Goal: Feedback & Contribution: Contribute content

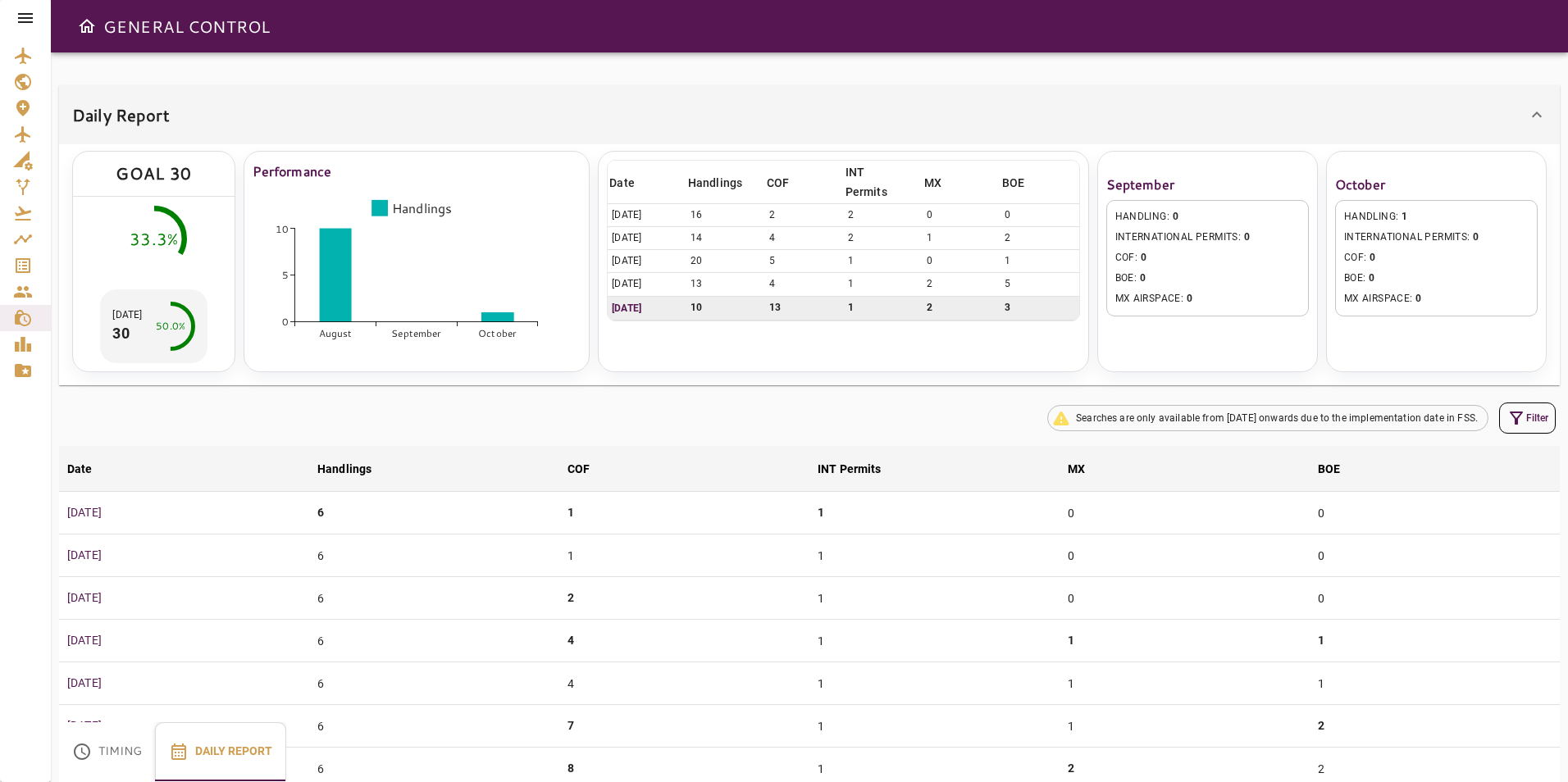
click at [21, 13] on icon at bounding box center [25, 18] width 19 height 19
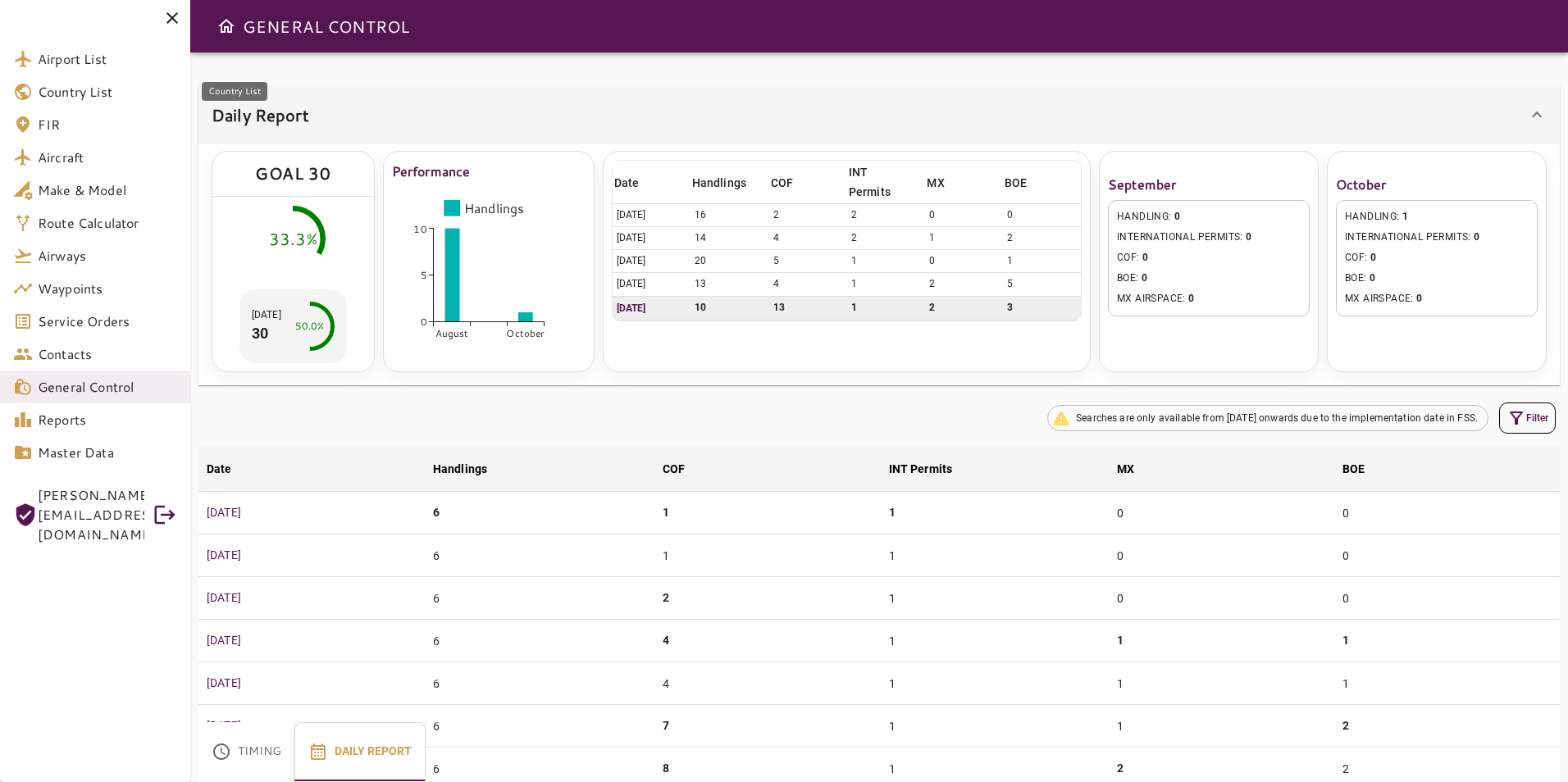
click at [66, 79] on link "Country List" at bounding box center [95, 91] width 190 height 33
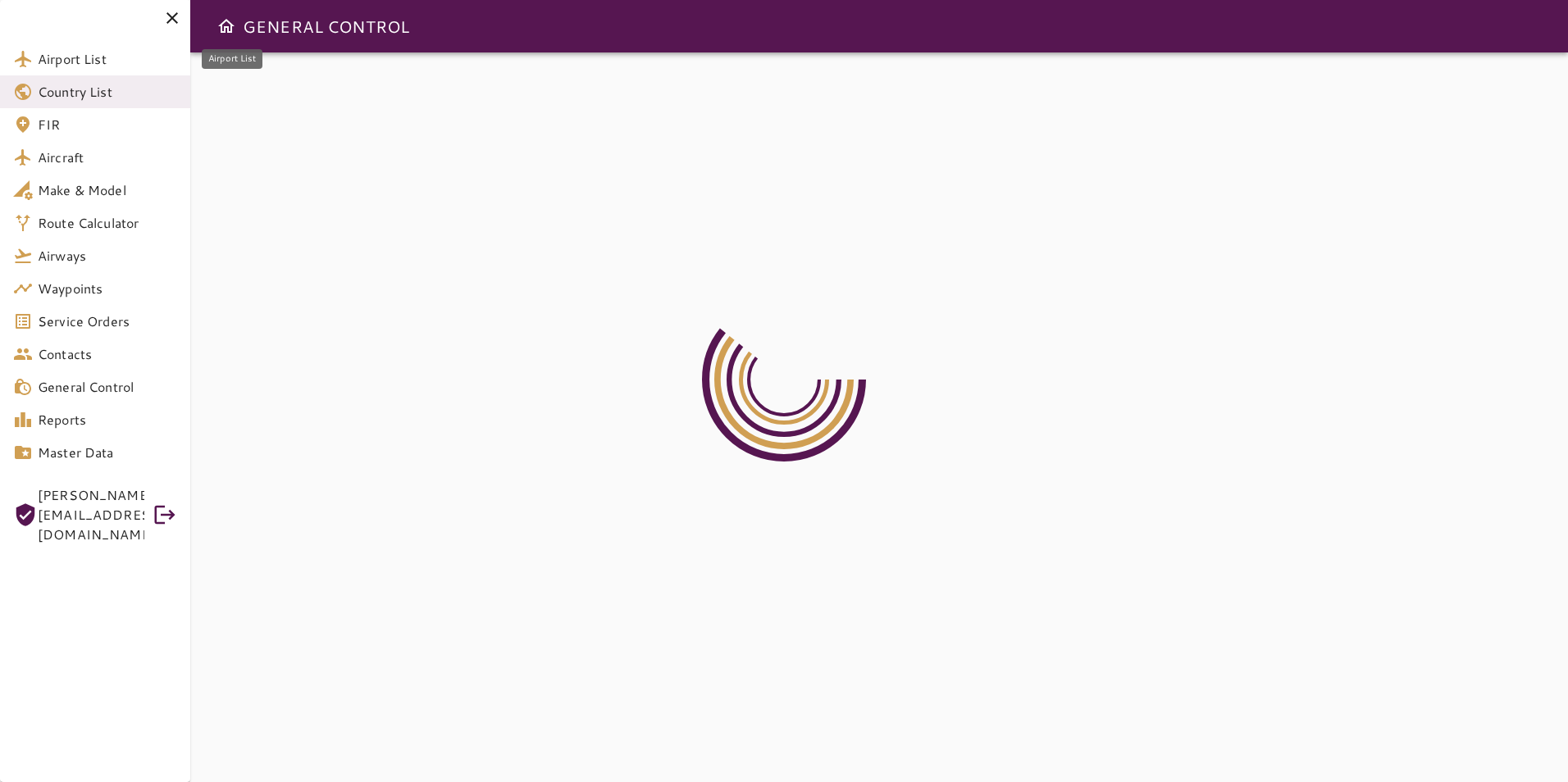
click at [68, 67] on span "Airport List" at bounding box center [107, 58] width 140 height 19
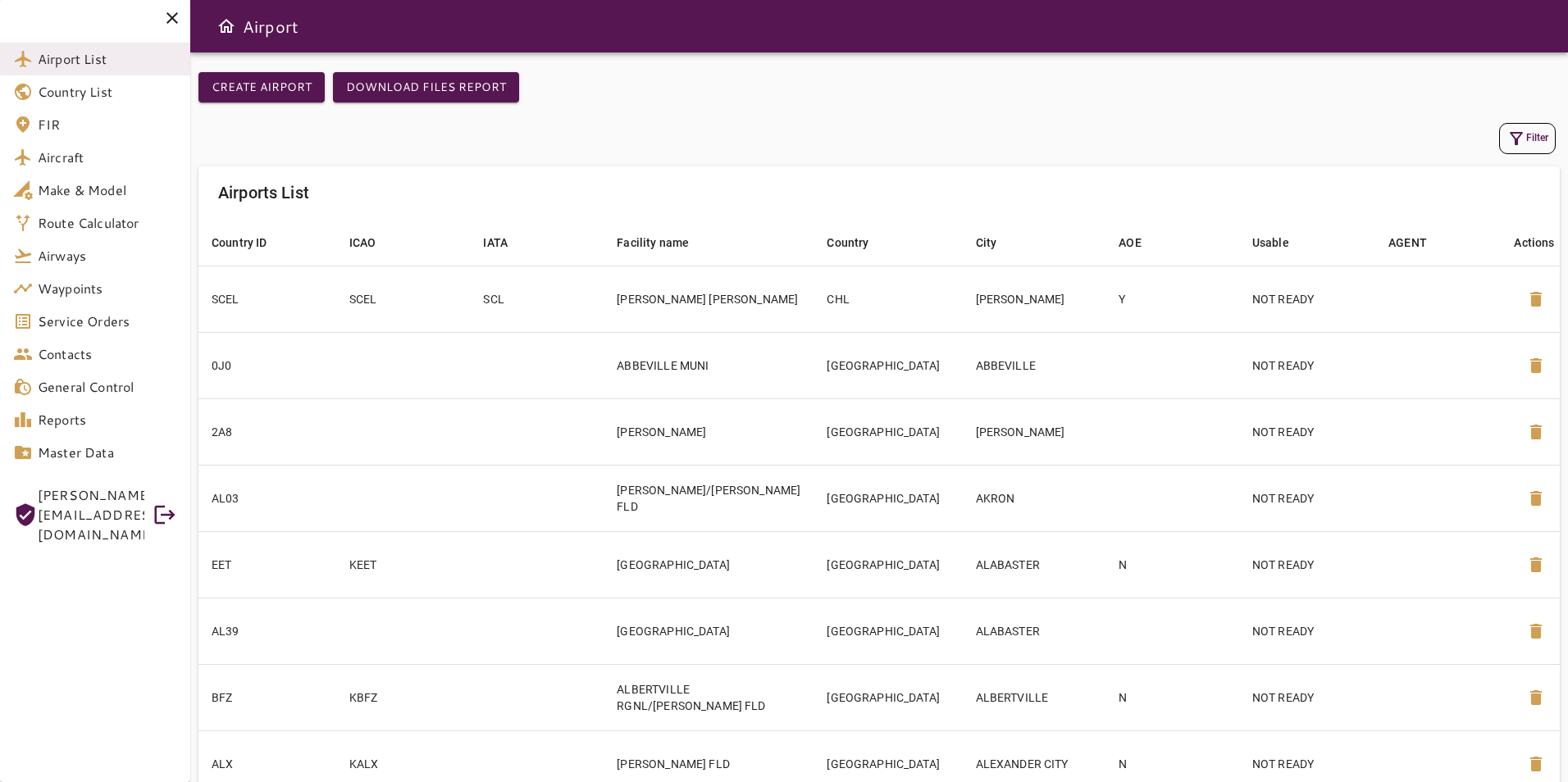
click at [1547, 140] on button "Filter" at bounding box center [1527, 138] width 57 height 31
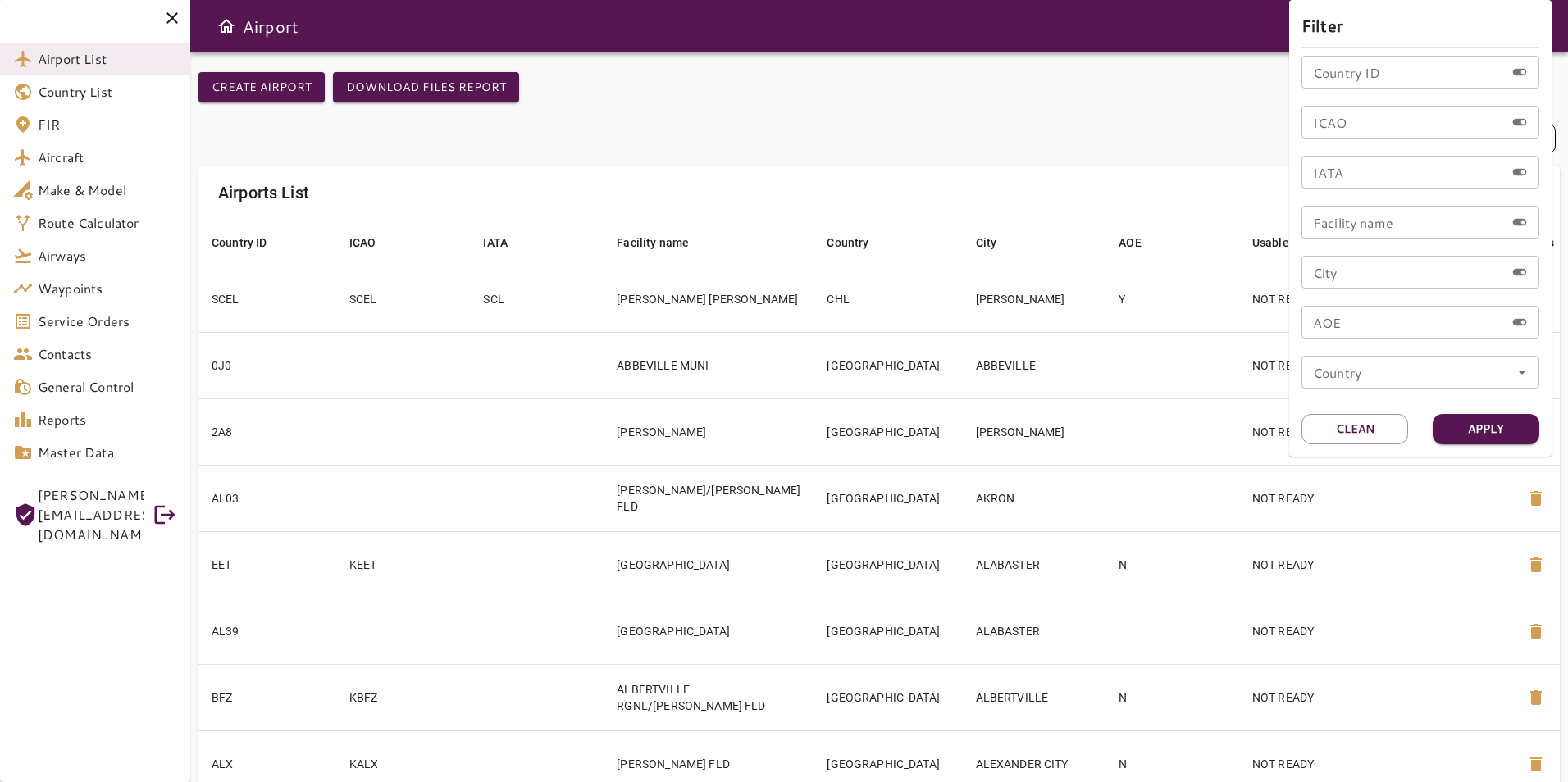
click at [1338, 127] on input "ICAO" at bounding box center [1403, 122] width 204 height 33
type input "****"
click at [1454, 433] on button "Apply" at bounding box center [1486, 429] width 107 height 30
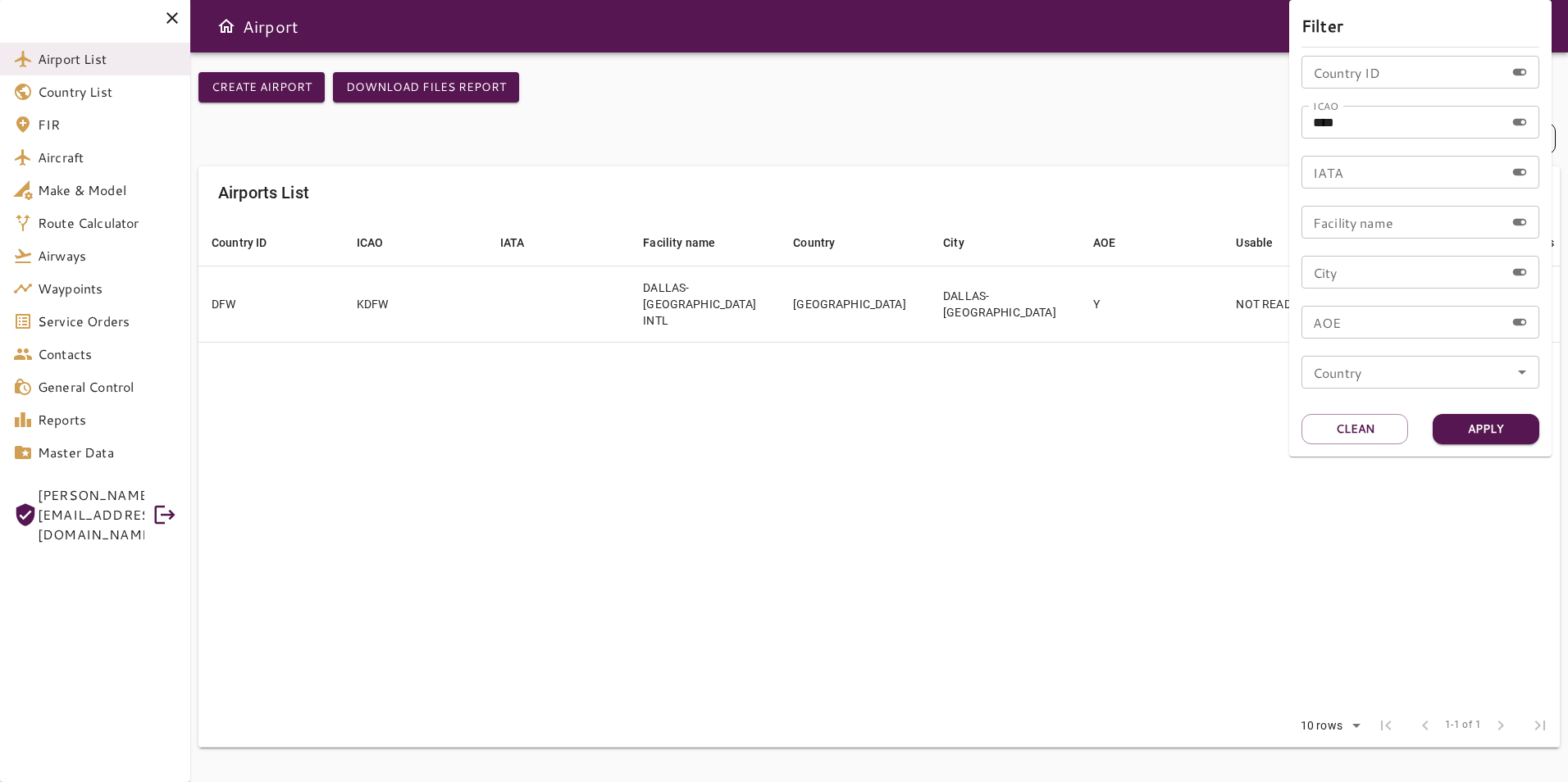
click at [780, 386] on div at bounding box center [784, 391] width 1568 height 782
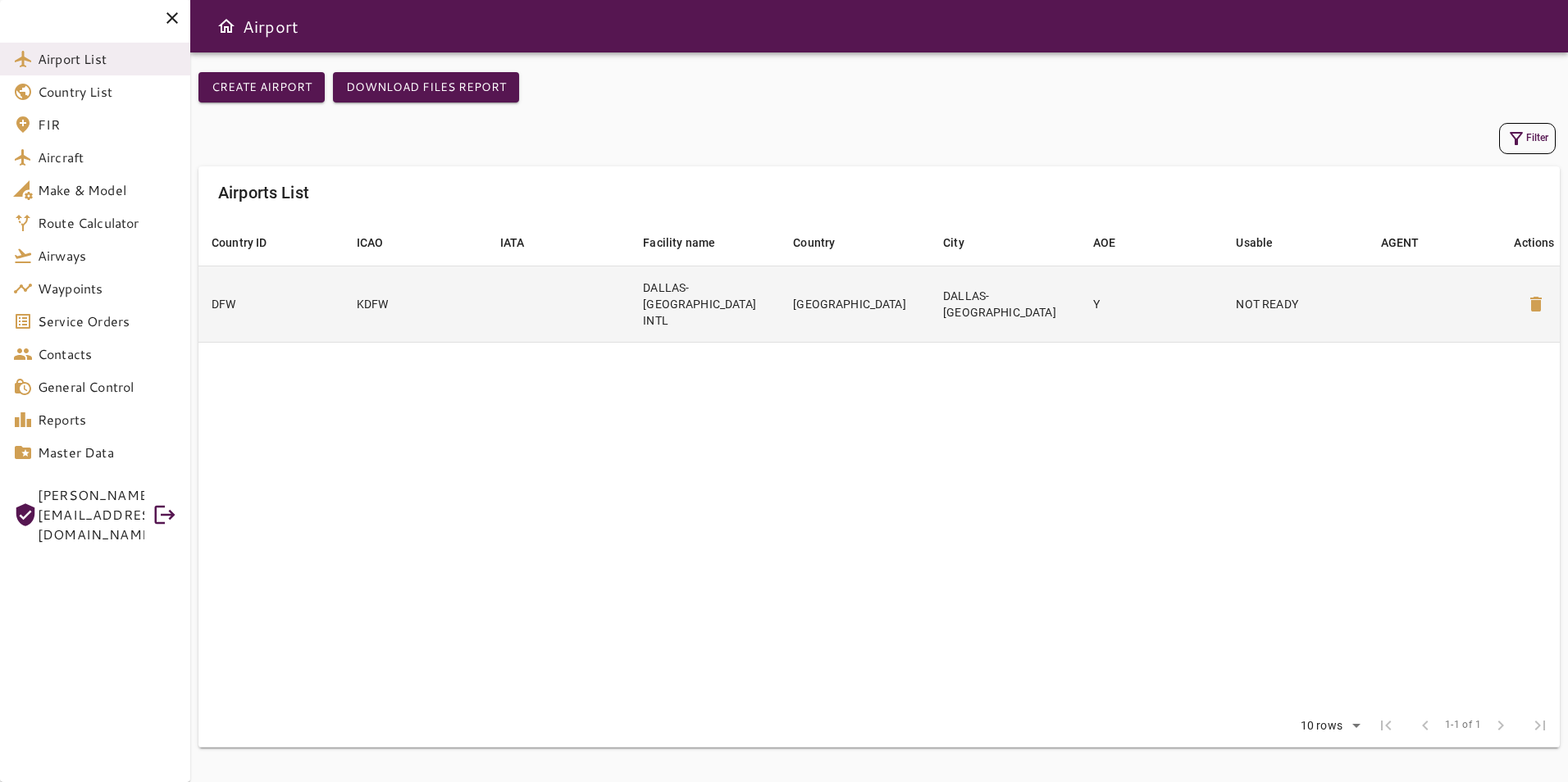
click at [1249, 296] on p "NOT READY" at bounding box center [1296, 304] width 118 height 16
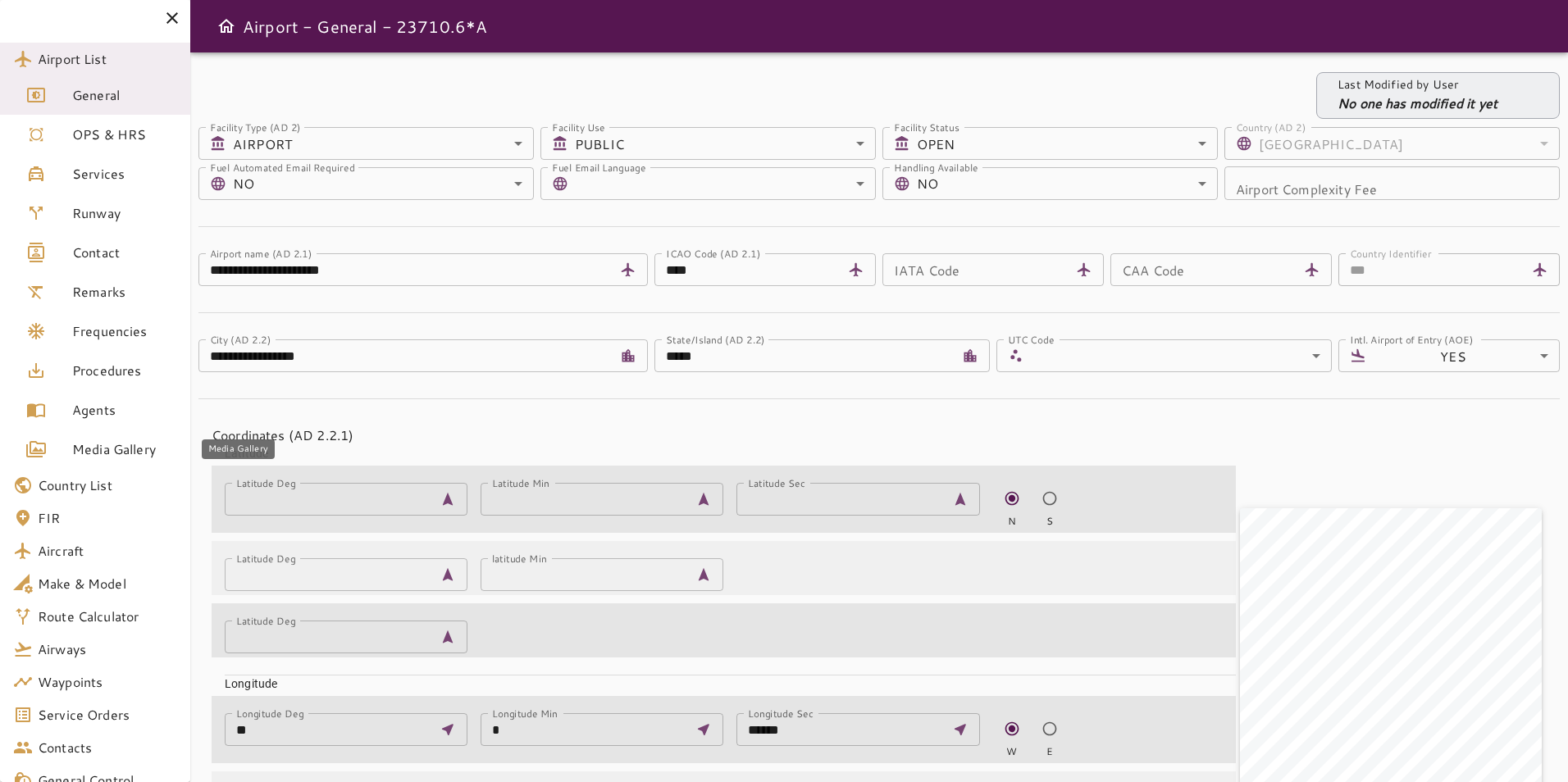
click at [137, 446] on span "Media Gallery" at bounding box center [124, 449] width 105 height 19
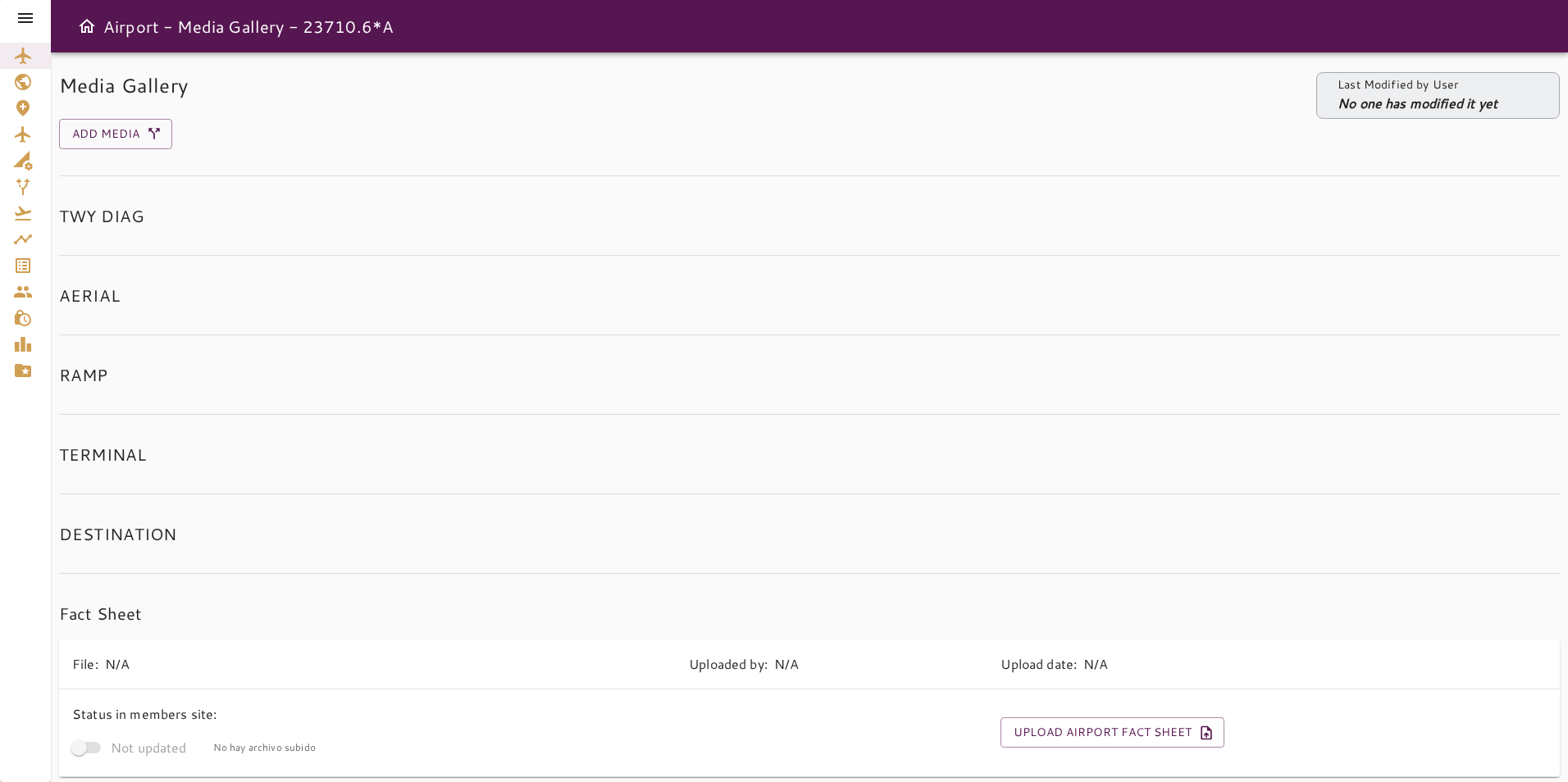
scroll to position [68, 0]
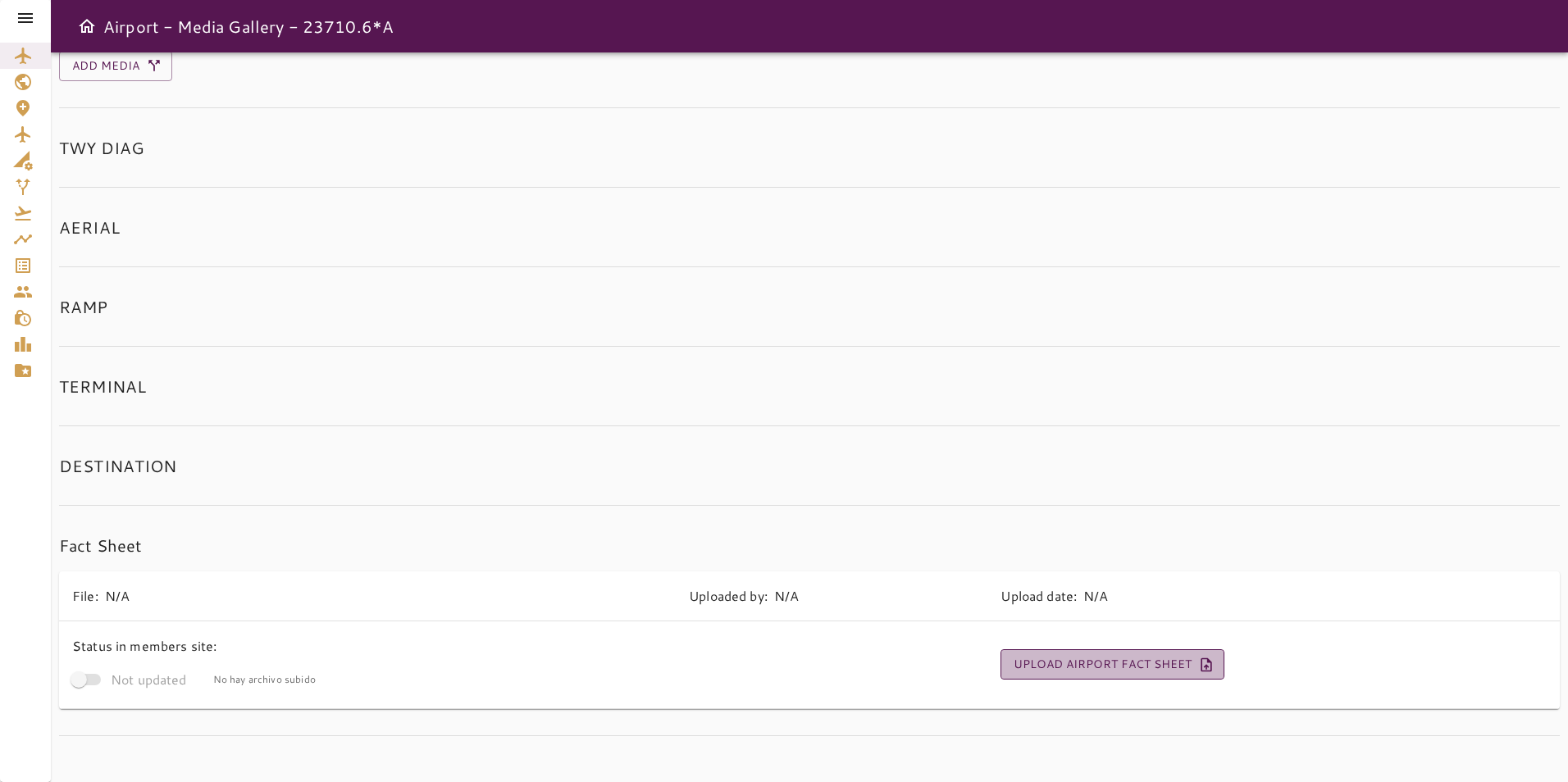
click at [1105, 665] on button "Upload Airport Fact Sheet" at bounding box center [1112, 664] width 224 height 30
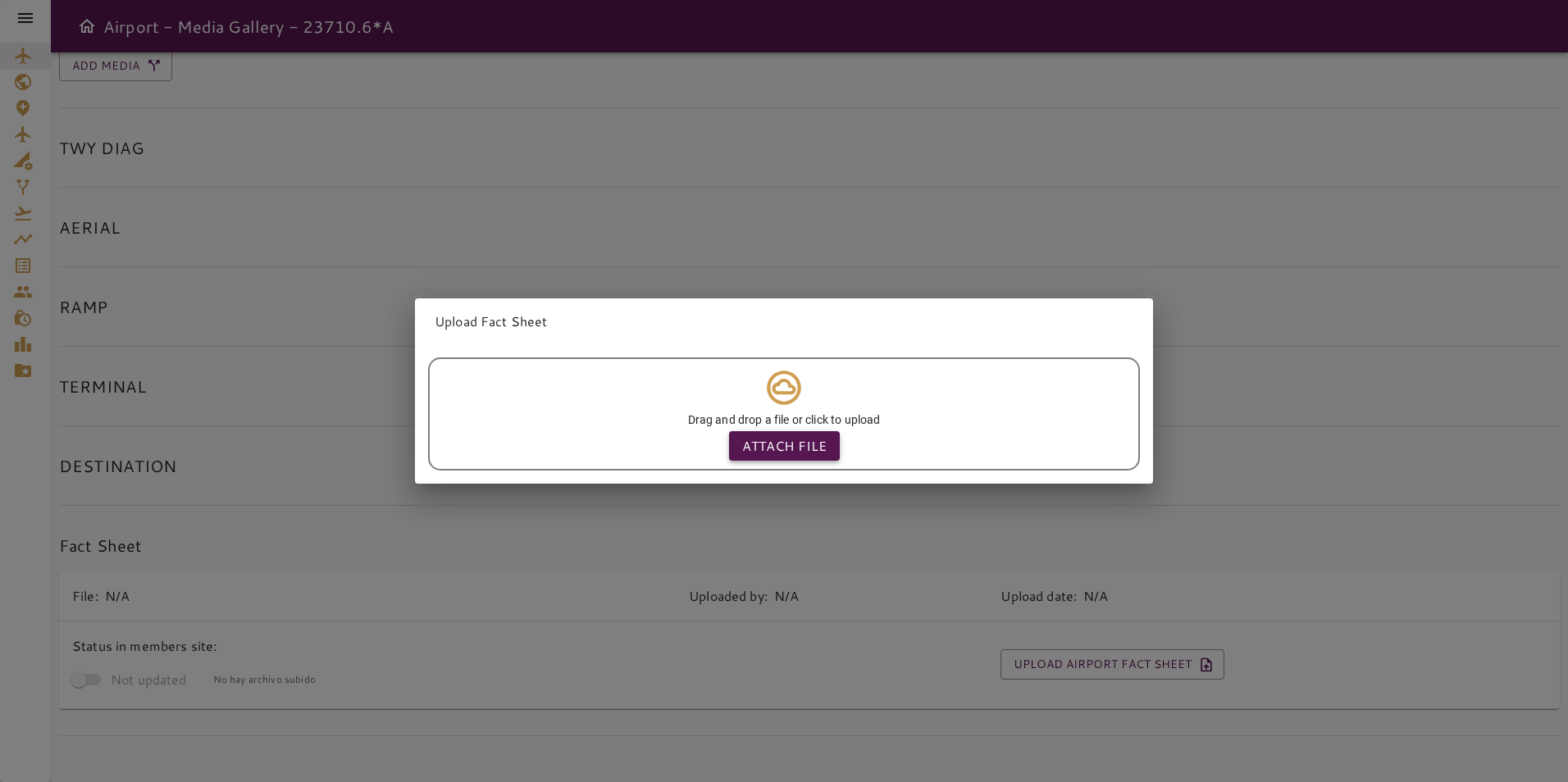
click at [791, 436] on p "Attach file" at bounding box center [785, 446] width 85 height 19
click at [0, 0] on input "Attach file" at bounding box center [0, 0] width 0 height 0
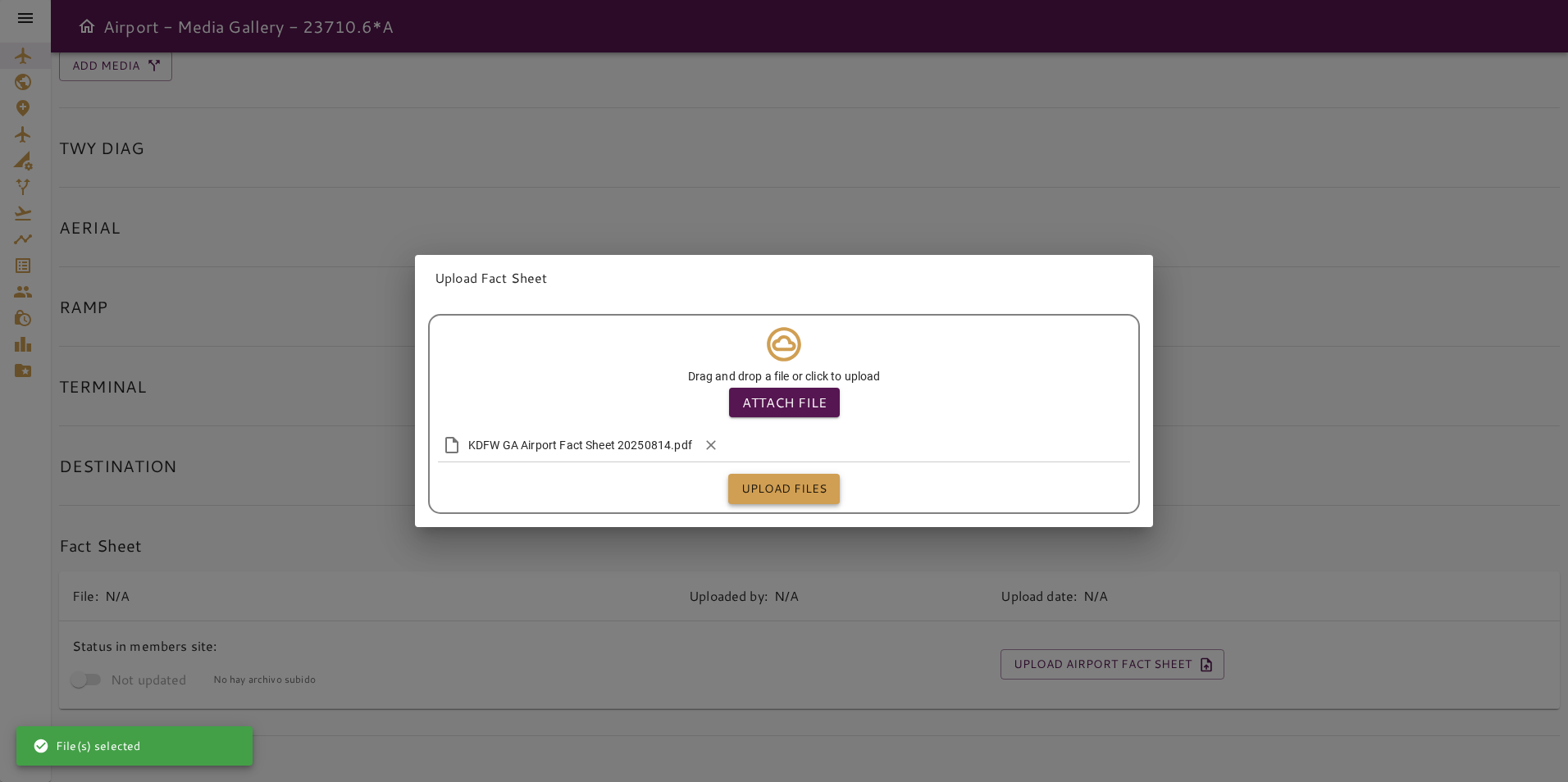
click at [798, 491] on button "Upload files" at bounding box center [784, 489] width 112 height 30
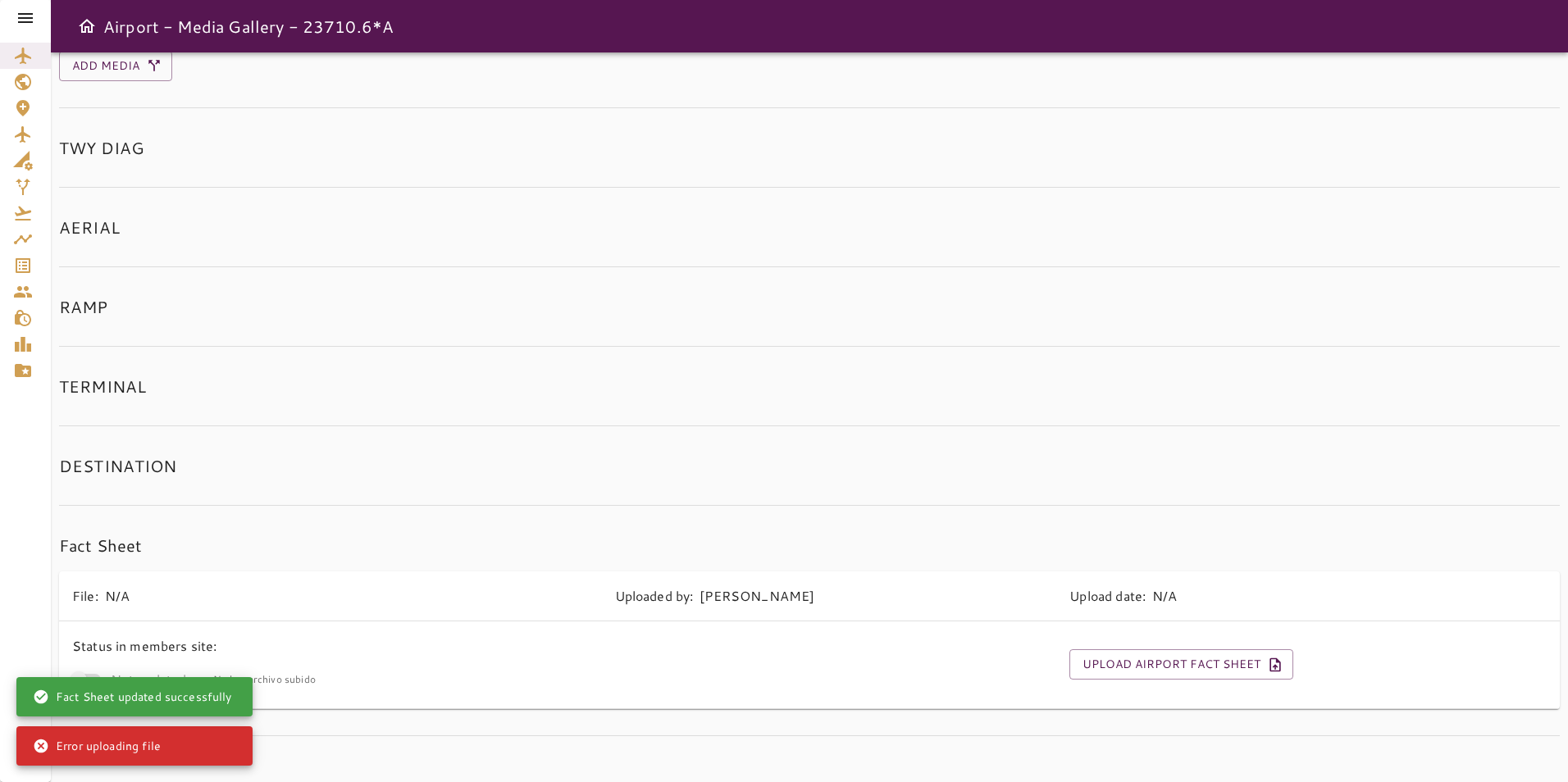
click at [785, 516] on div "Media Gallery Last Modified by User No one has modified it yet Add Media TWY DI…" at bounding box center [809, 370] width 1501 height 732
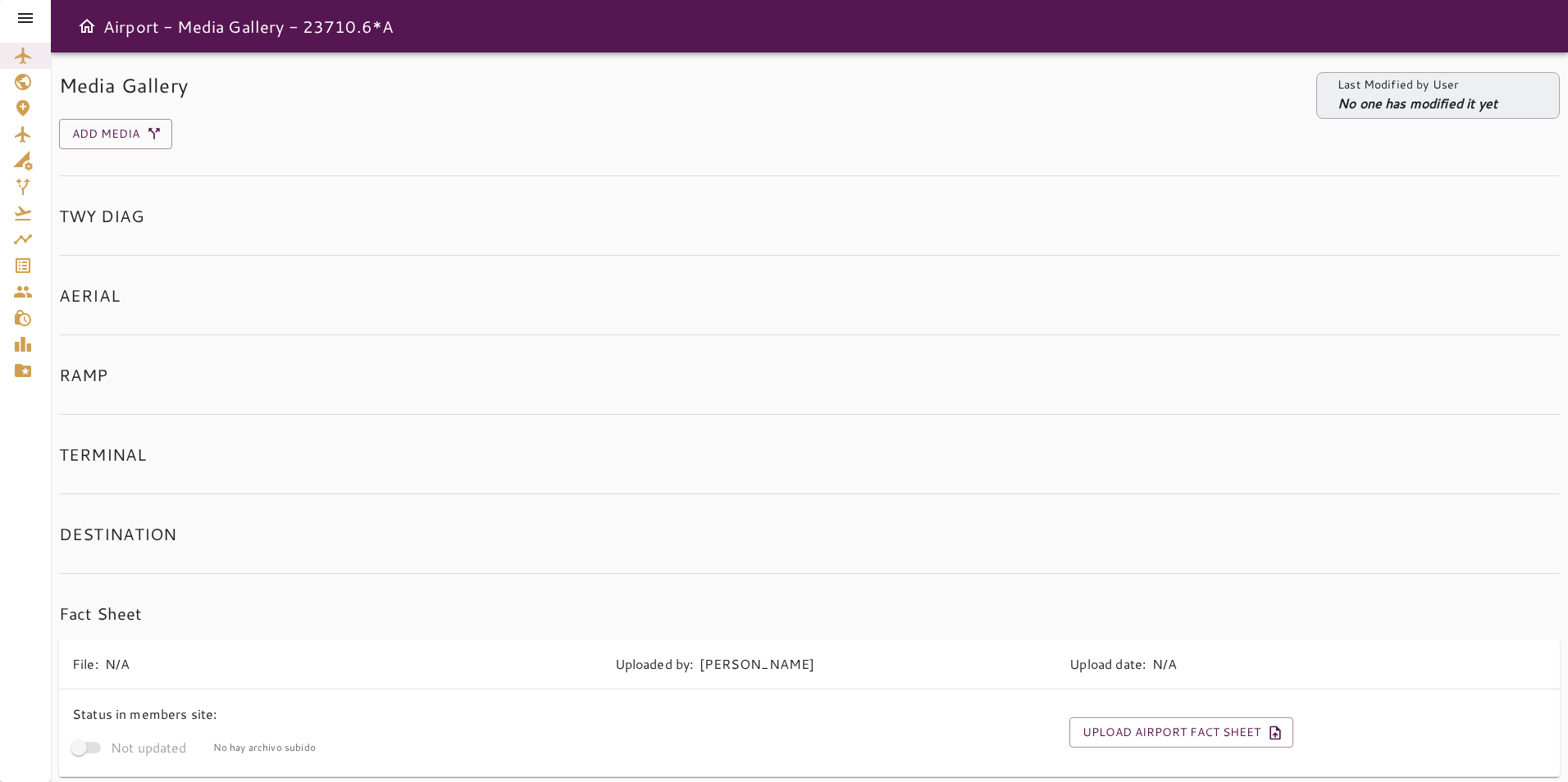
scroll to position [68, 0]
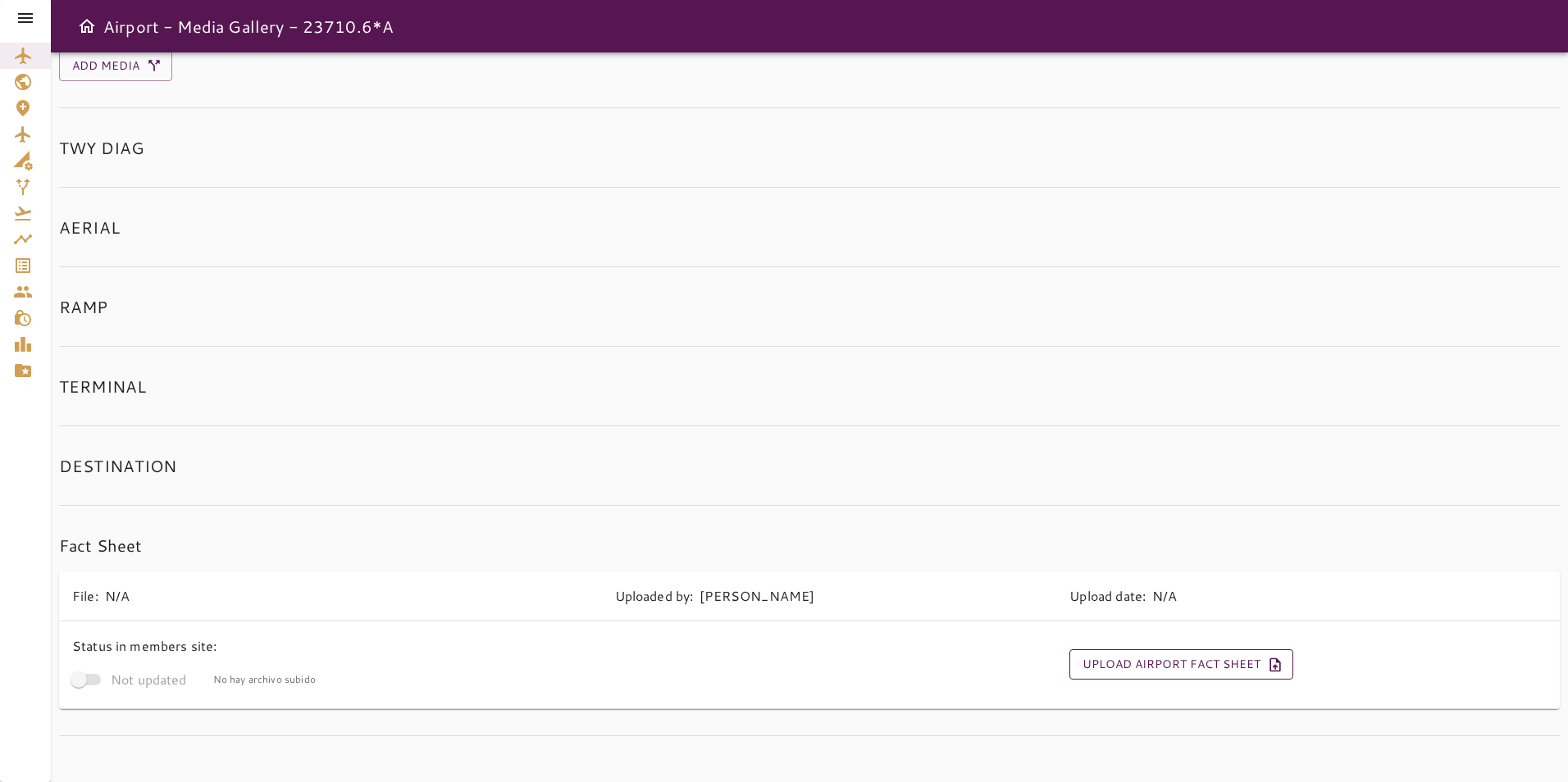
click at [1207, 660] on button "Upload Airport Fact Sheet" at bounding box center [1181, 664] width 224 height 30
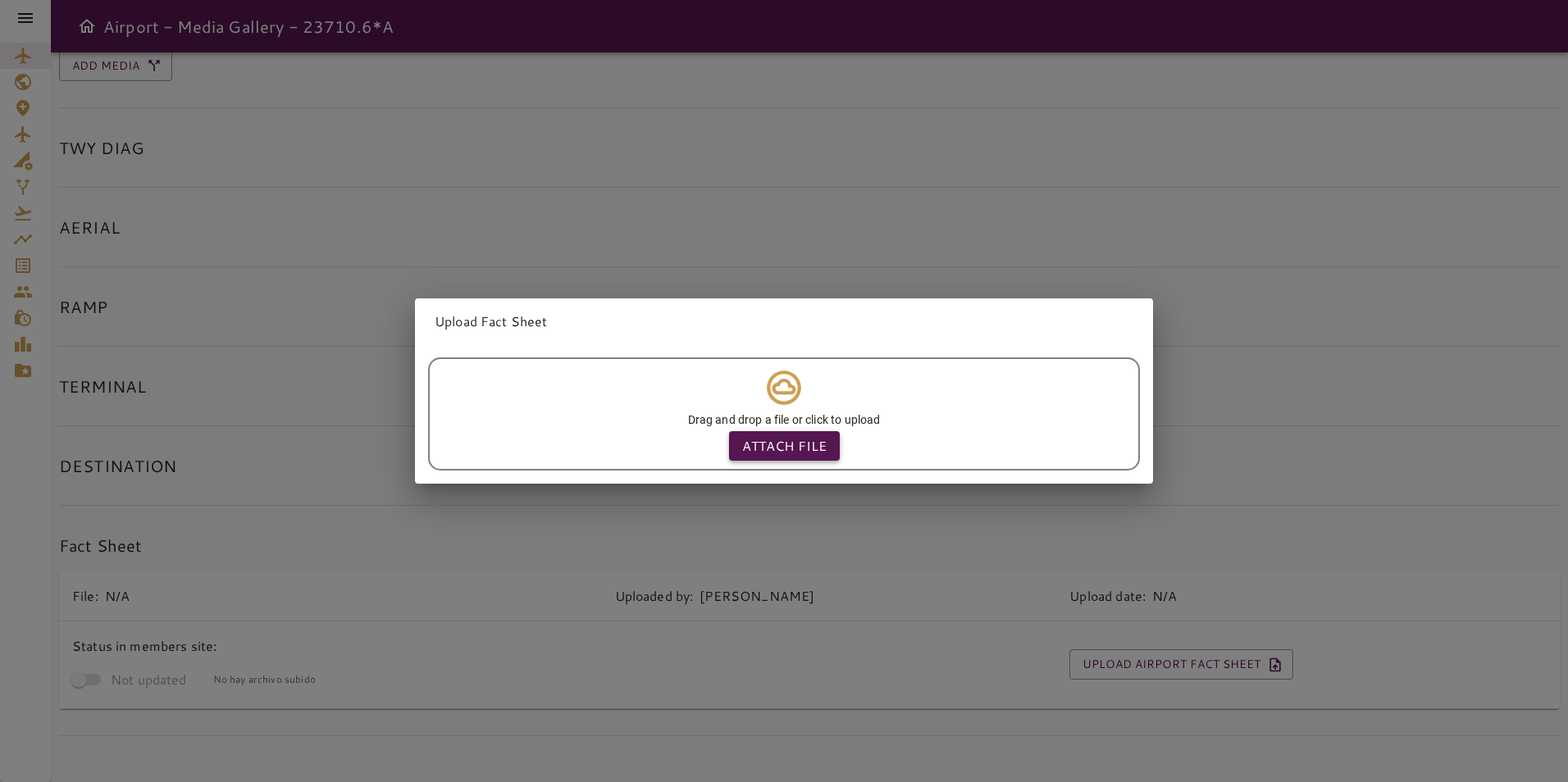
click at [781, 440] on p "Attach file" at bounding box center [785, 446] width 85 height 19
click at [0, 0] on input "Attach file" at bounding box center [0, 0] width 0 height 0
click at [734, 194] on div "Upload Fact Sheet Drag and drop a file or click to upload Attach file" at bounding box center [784, 391] width 1568 height 782
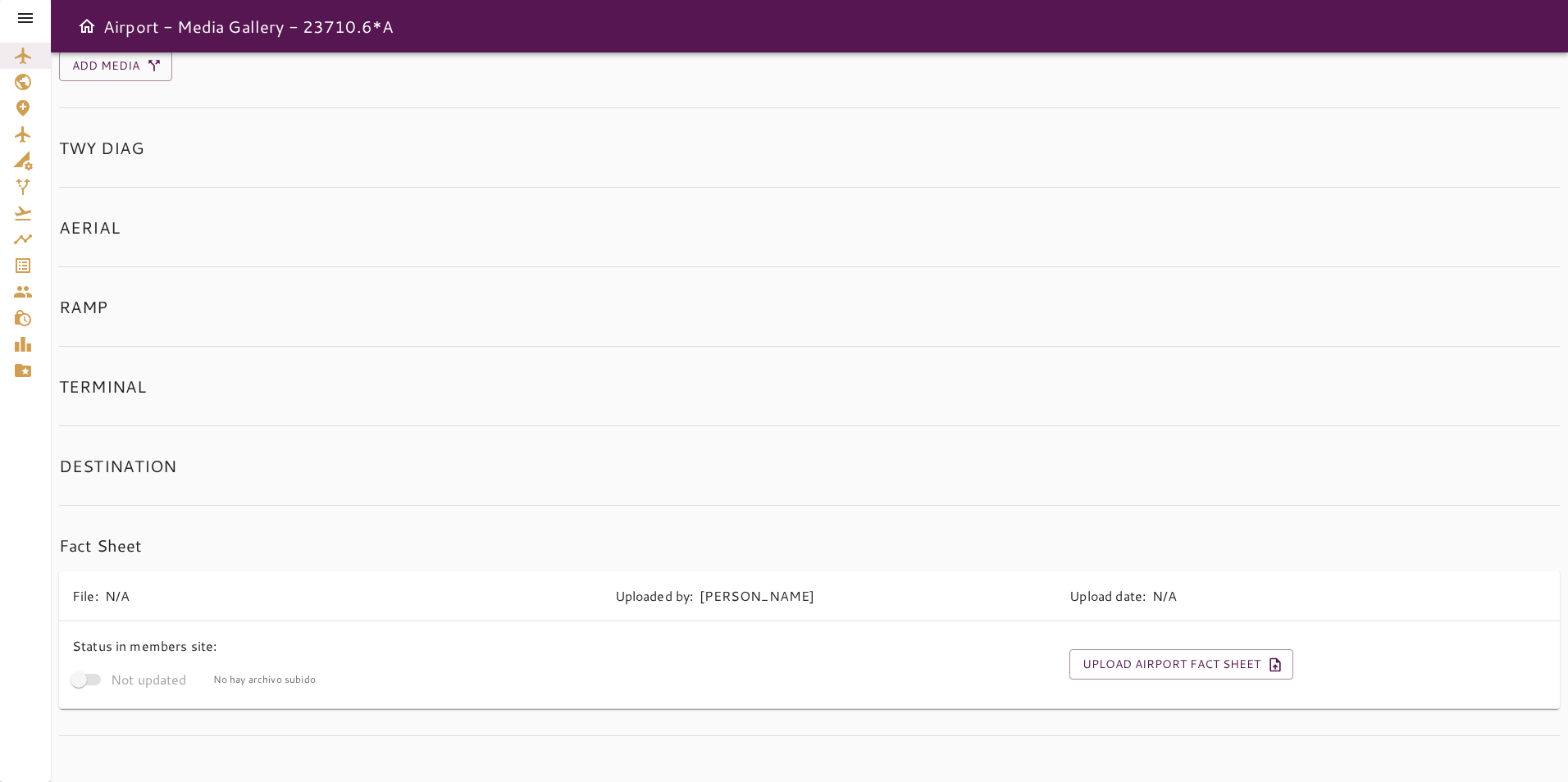
scroll to position [0, 0]
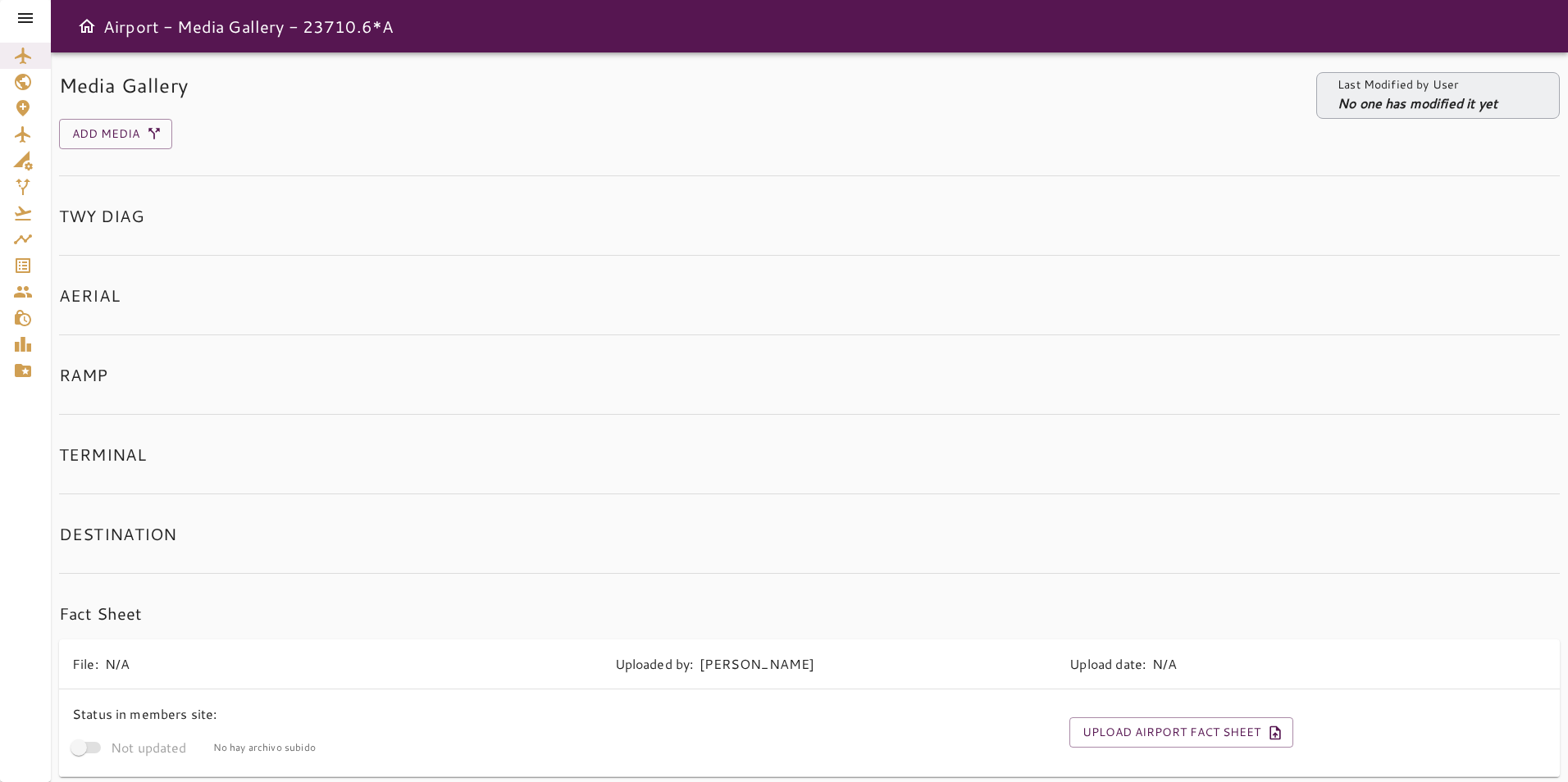
click at [17, 14] on icon at bounding box center [25, 18] width 19 height 19
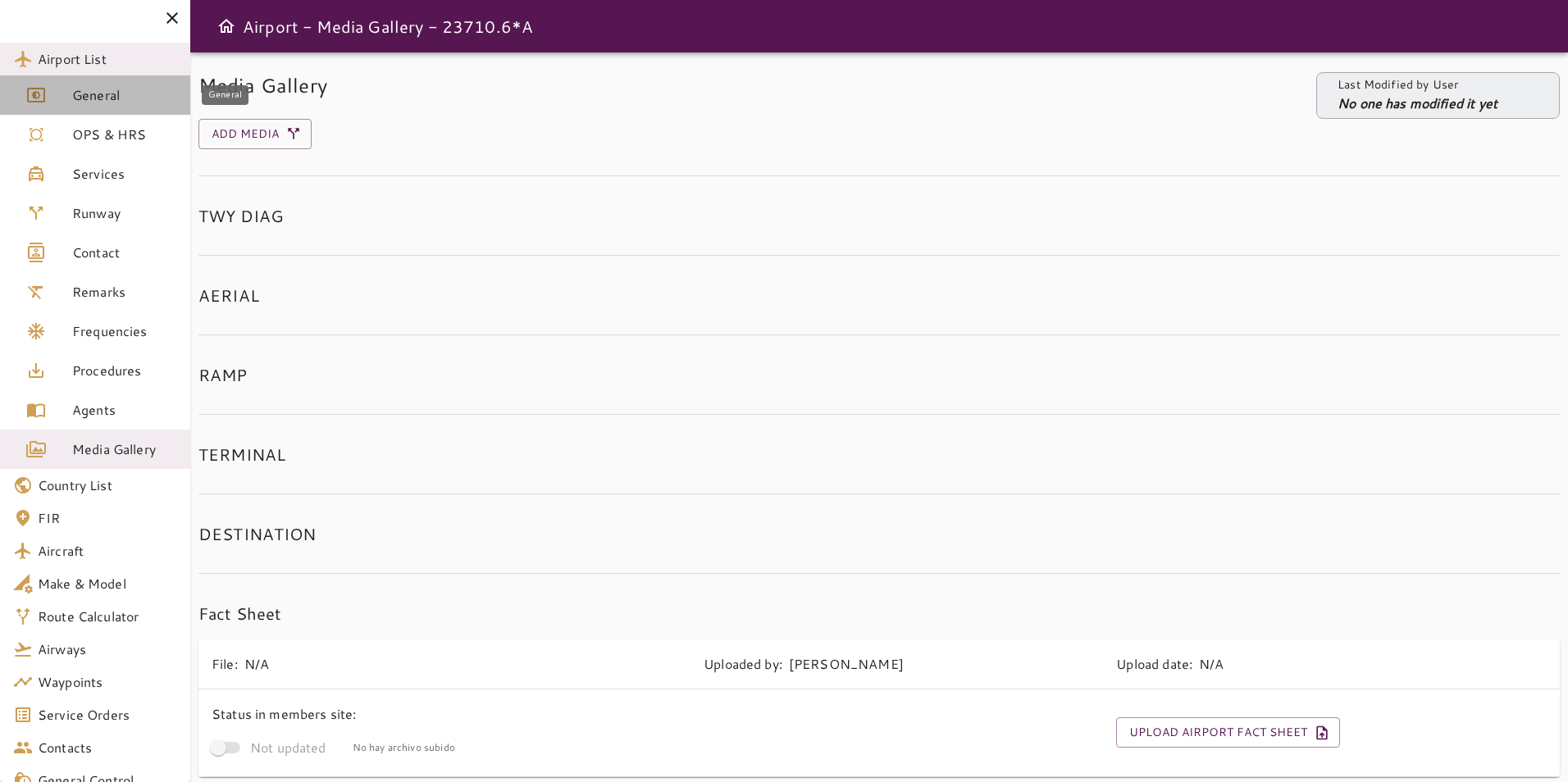
click at [103, 91] on span "General" at bounding box center [124, 95] width 105 height 19
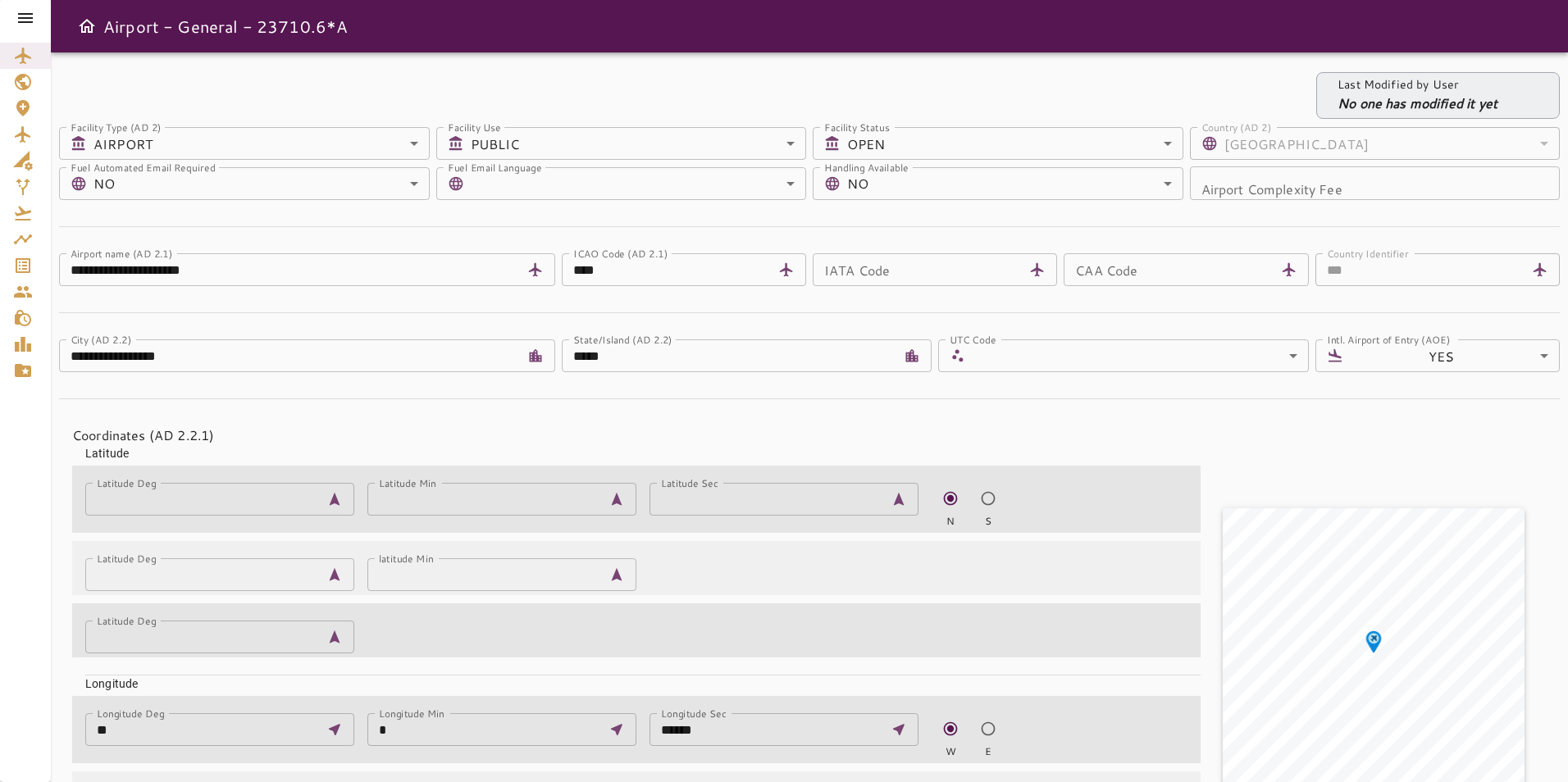
click at [29, 20] on icon at bounding box center [25, 18] width 19 height 19
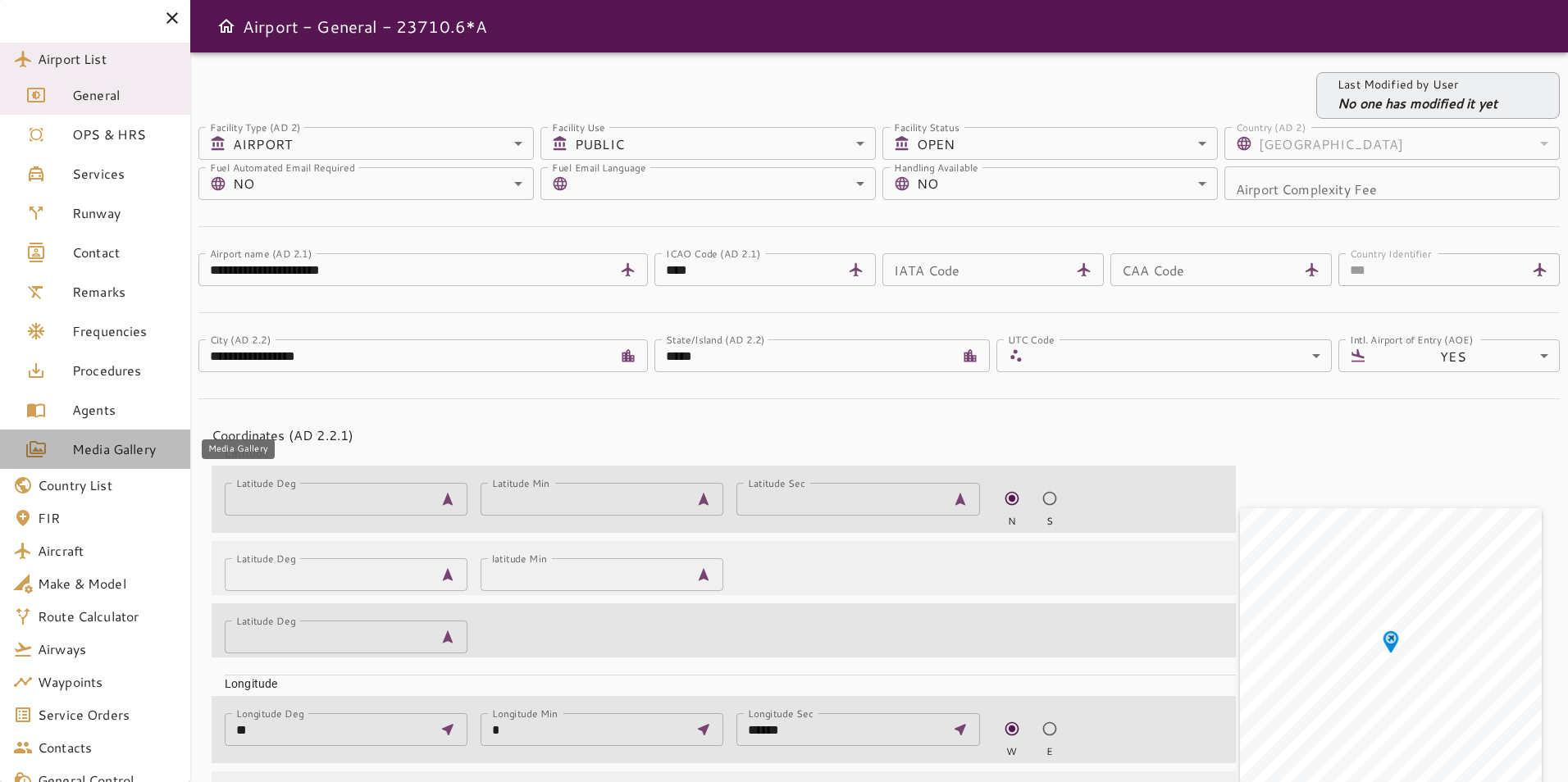
click at [137, 445] on span "Media Gallery" at bounding box center [124, 449] width 105 height 19
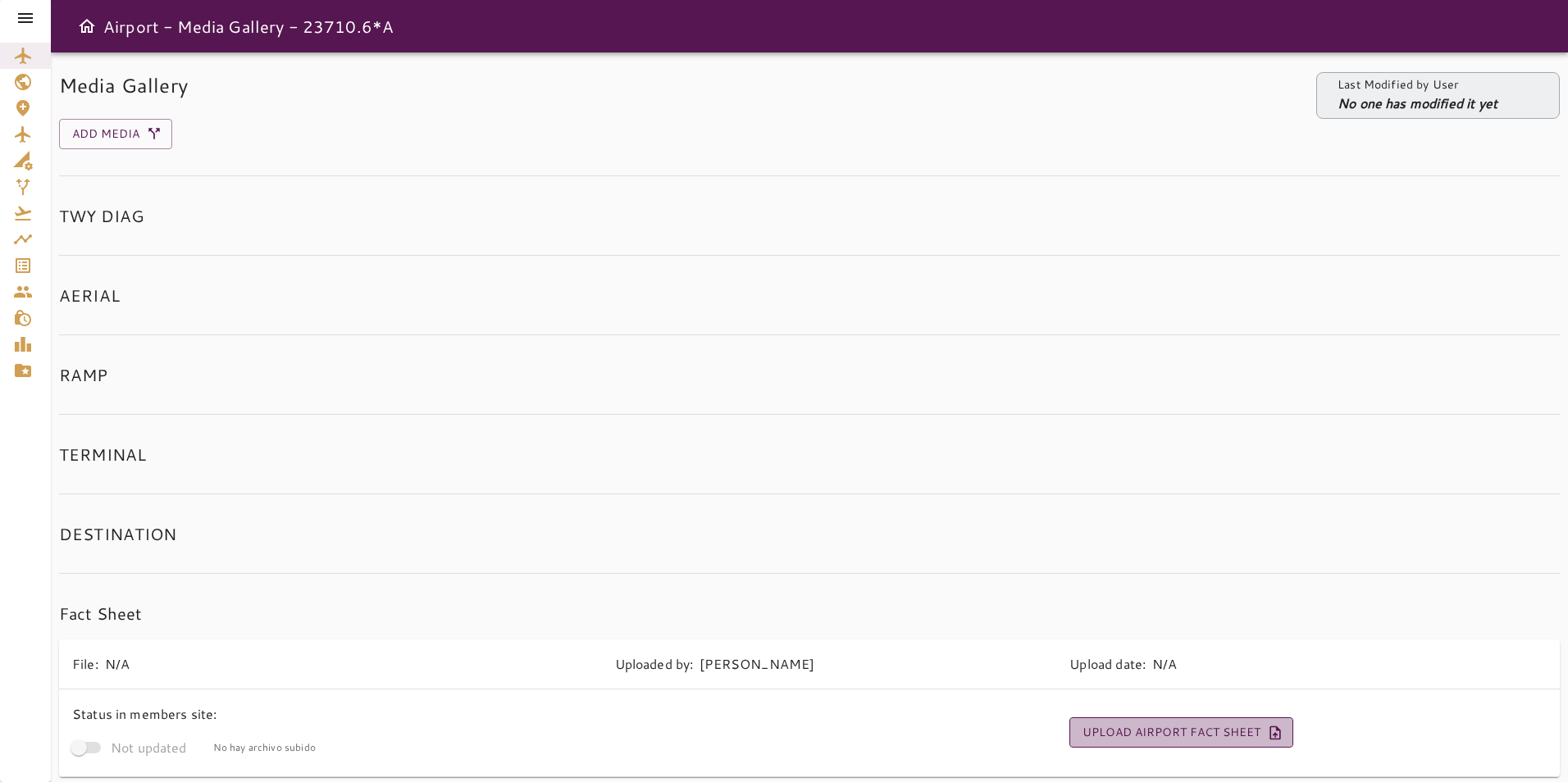
click at [1213, 733] on button "Upload Airport Fact Sheet" at bounding box center [1181, 733] width 224 height 30
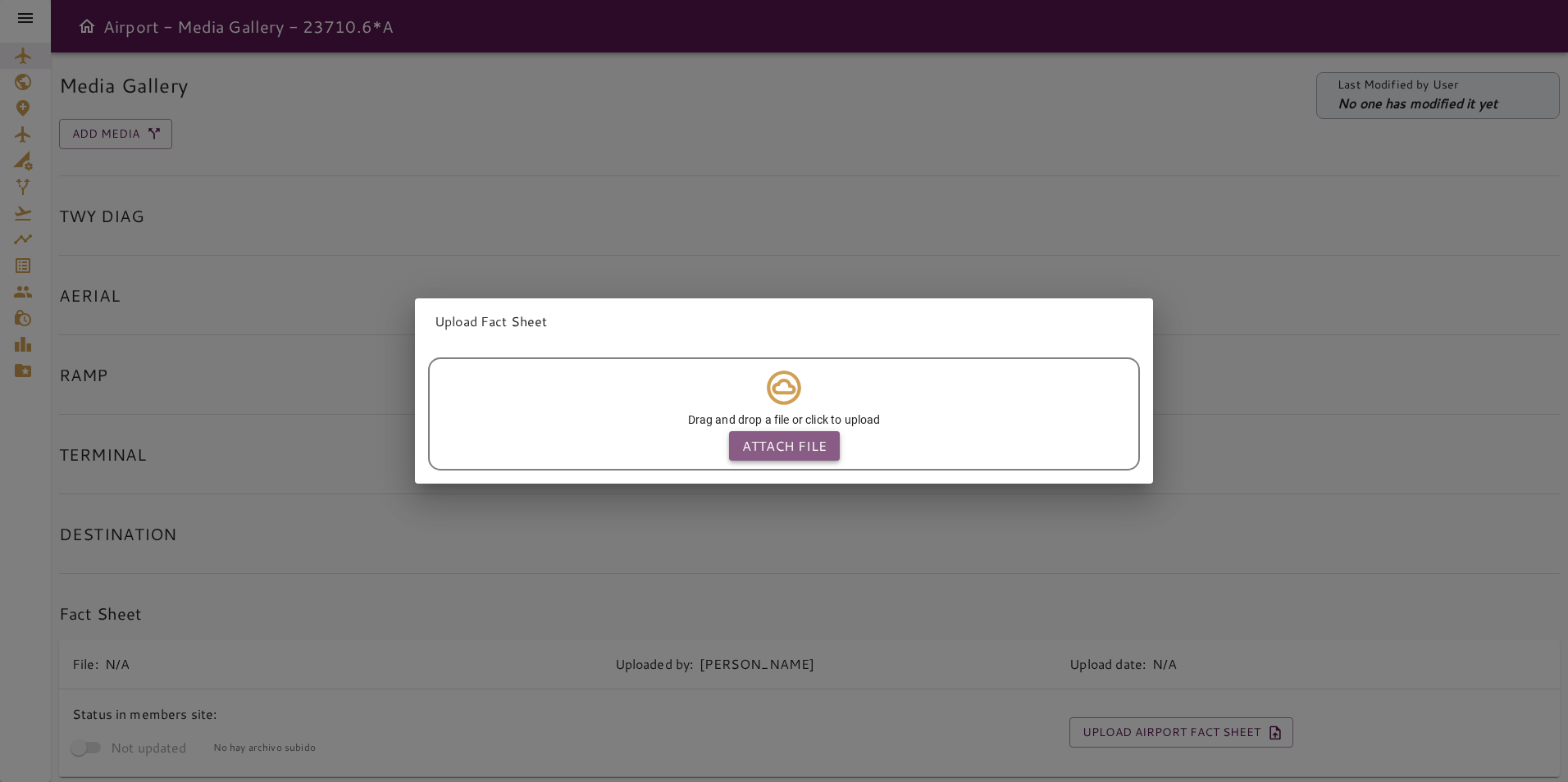
click at [779, 440] on p "Attach file" at bounding box center [785, 446] width 85 height 19
click at [0, 0] on input "Attach file" at bounding box center [0, 0] width 0 height 0
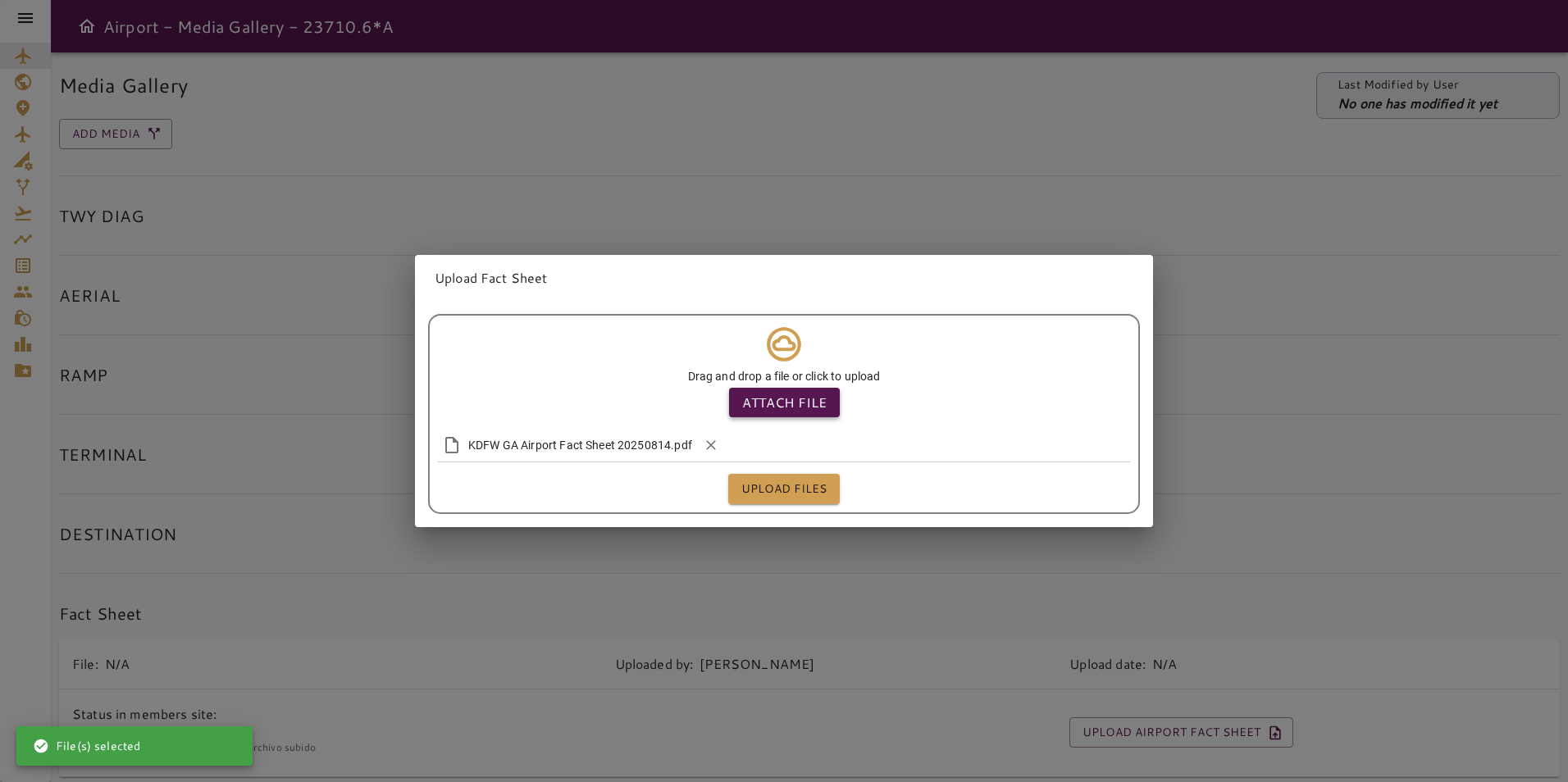
click at [787, 393] on p "Attach file" at bounding box center [785, 402] width 85 height 19
click at [0, 0] on input "Attach file" at bounding box center [0, 0] width 0 height 0
click at [794, 484] on button "Upload files" at bounding box center [784, 489] width 112 height 30
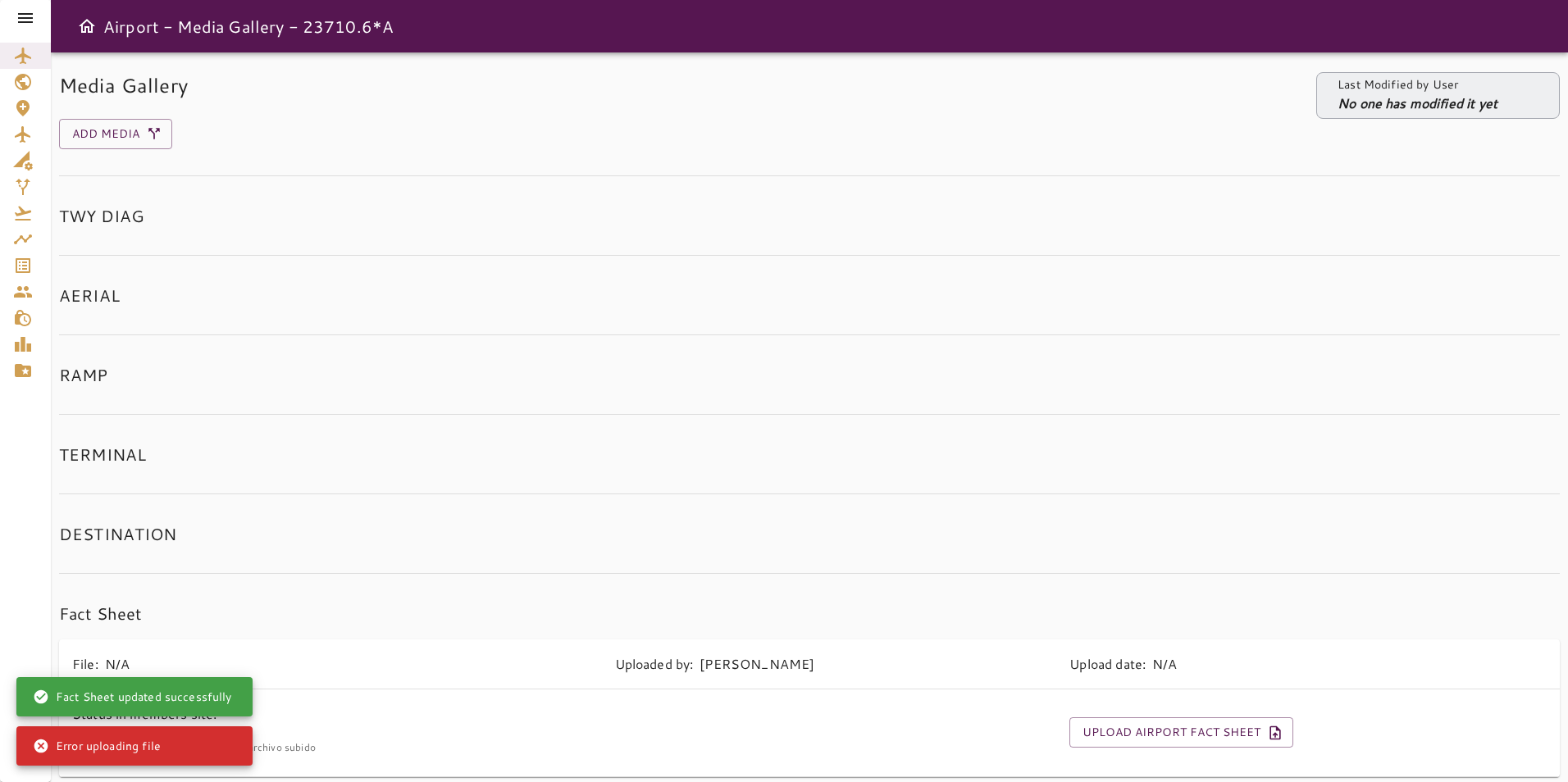
click at [441, 611] on h6 "Fact Sheet" at bounding box center [809, 613] width 1501 height 26
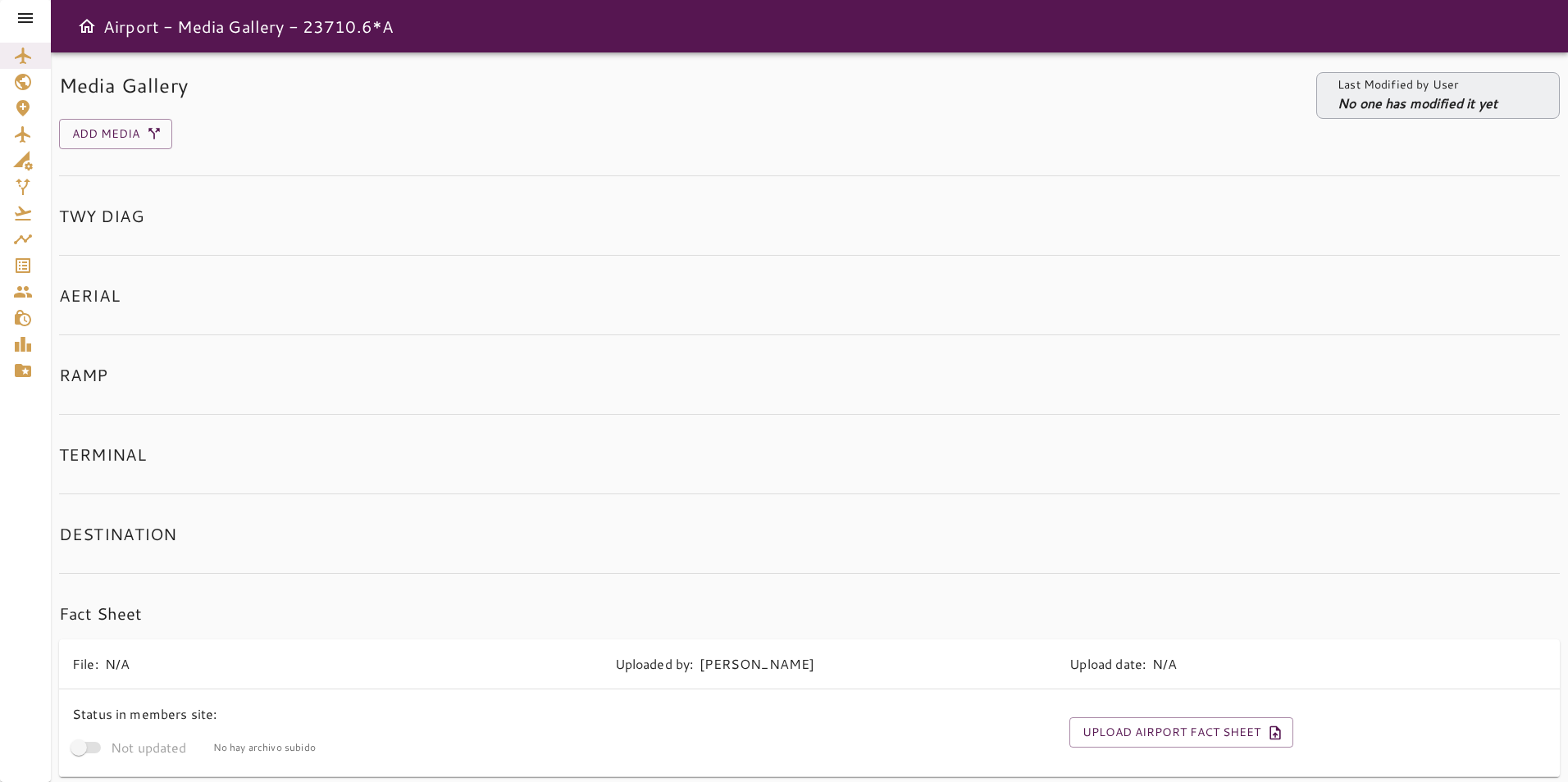
click at [21, 14] on icon at bounding box center [25, 19] width 14 height 10
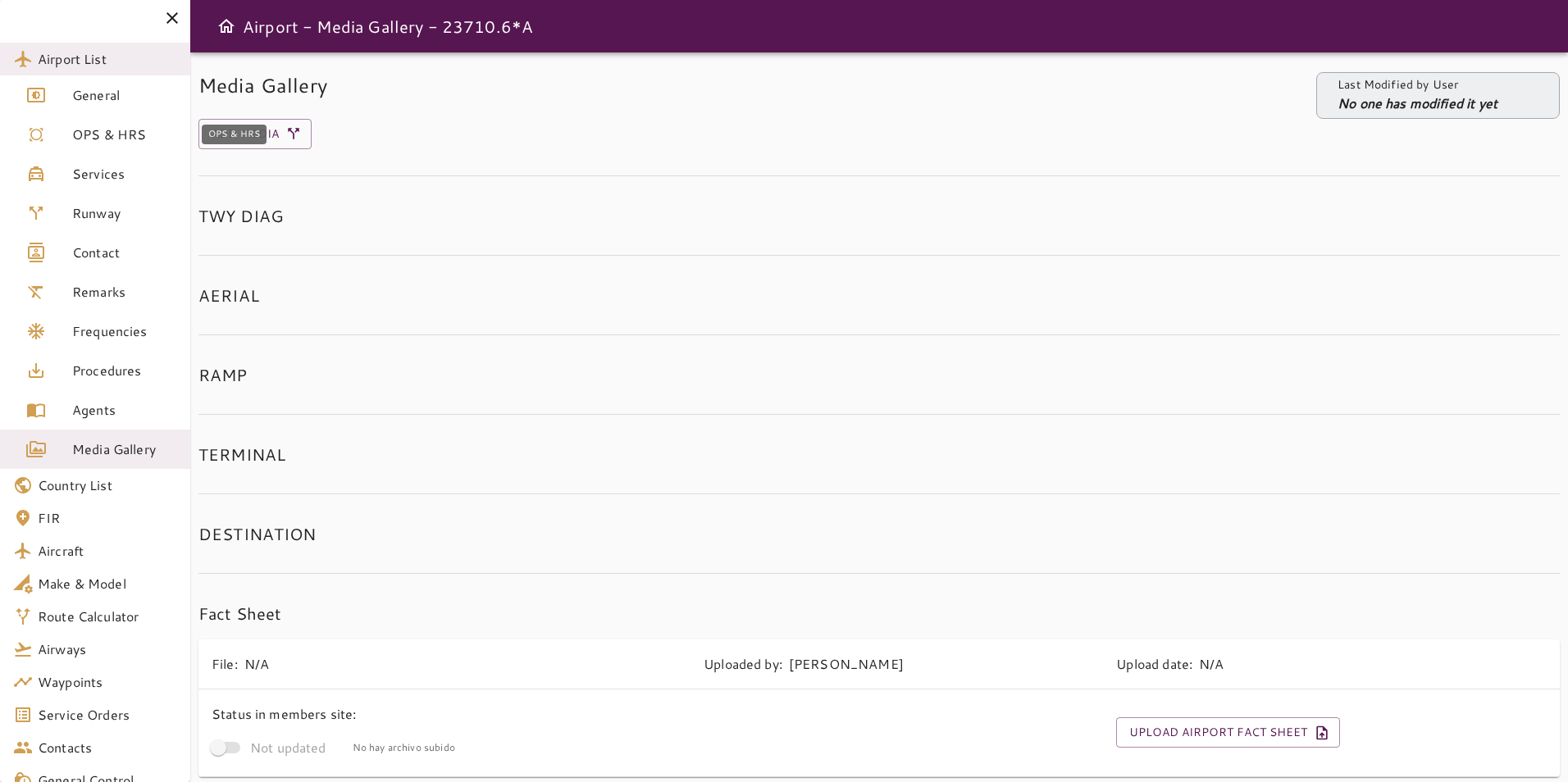
click at [140, 124] on span "OPS & HRS" at bounding box center [124, 134] width 105 height 19
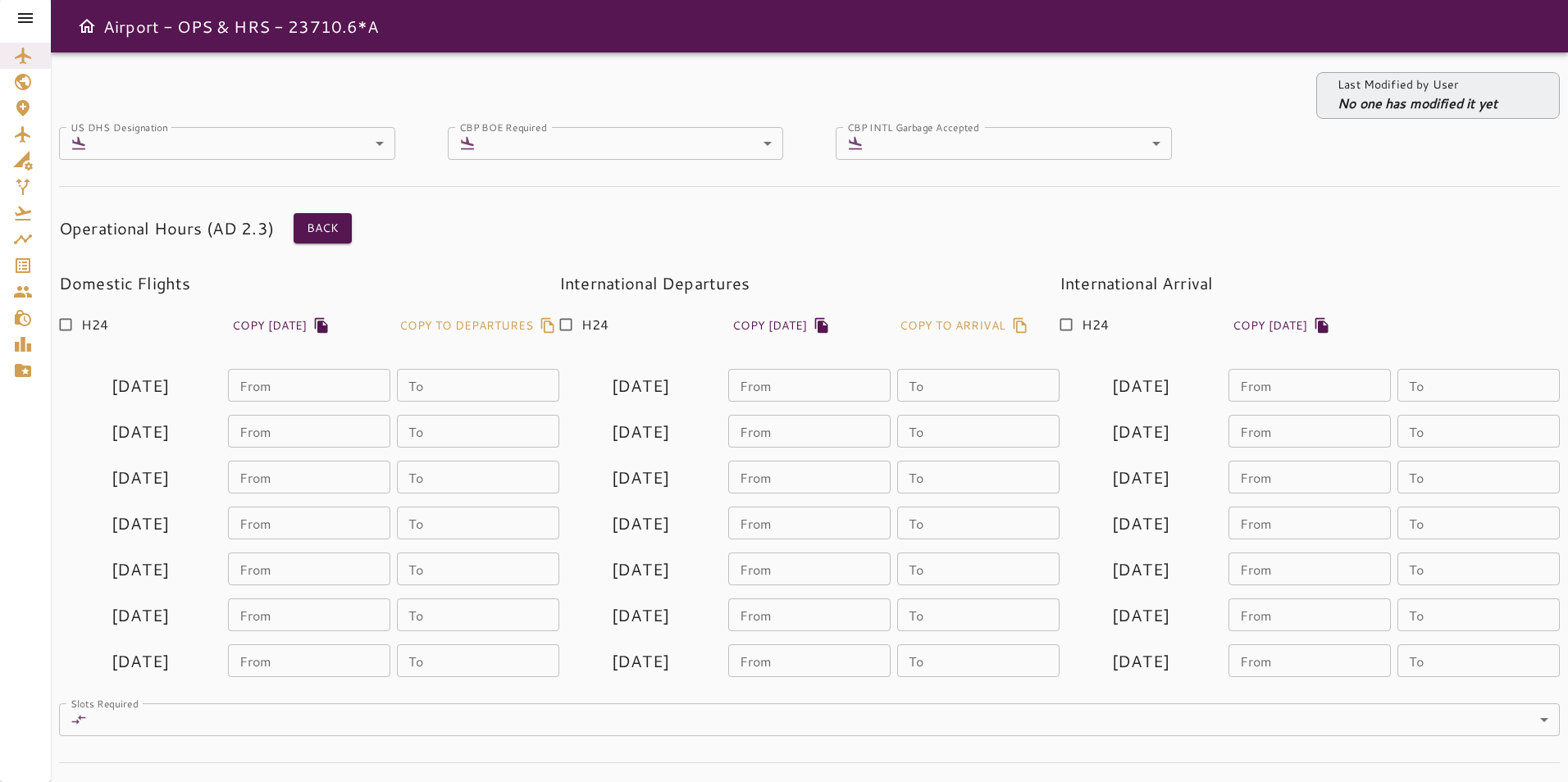
click at [23, 13] on icon at bounding box center [25, 18] width 19 height 19
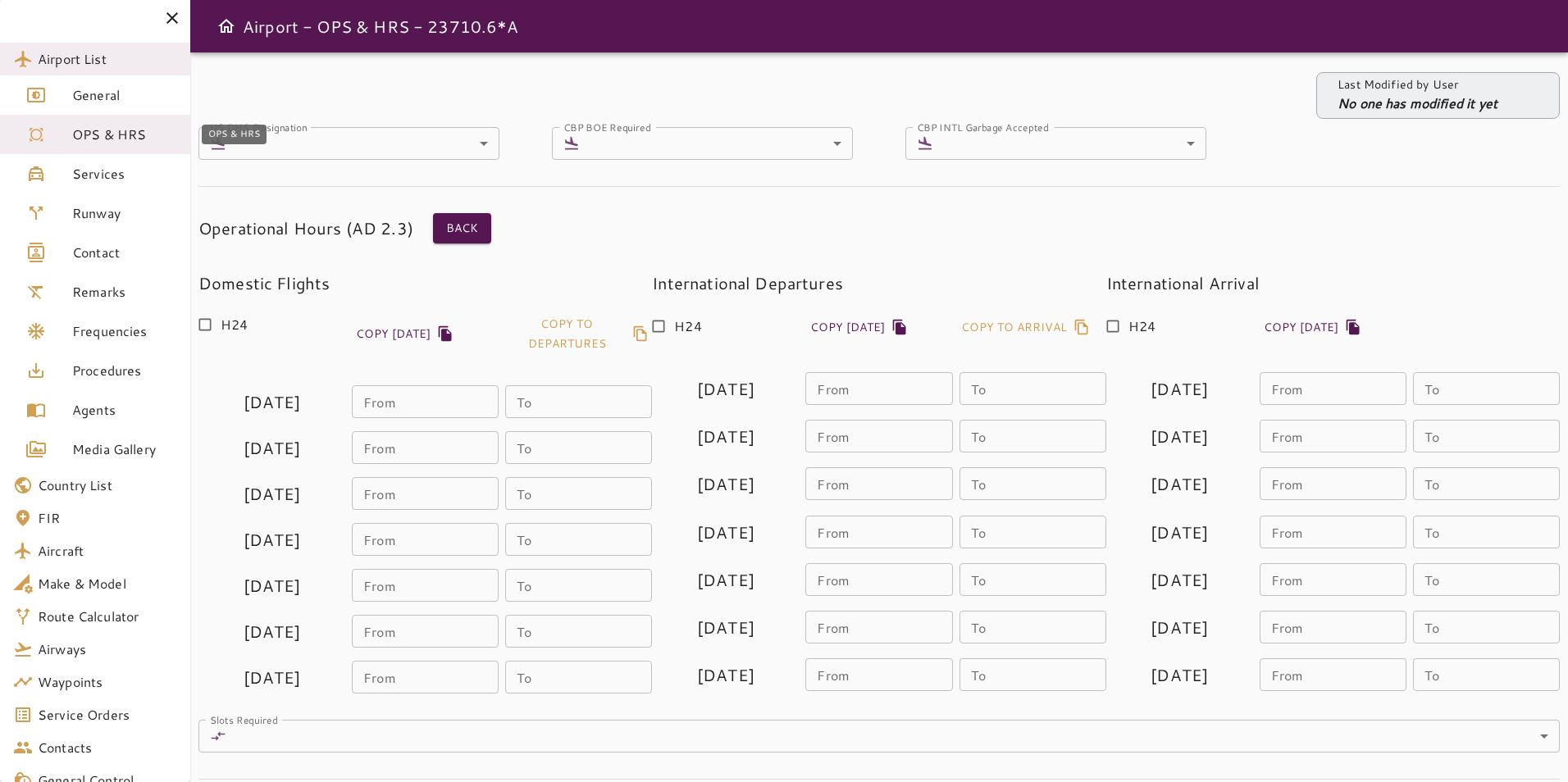
click at [90, 110] on link "General" at bounding box center [95, 95] width 190 height 40
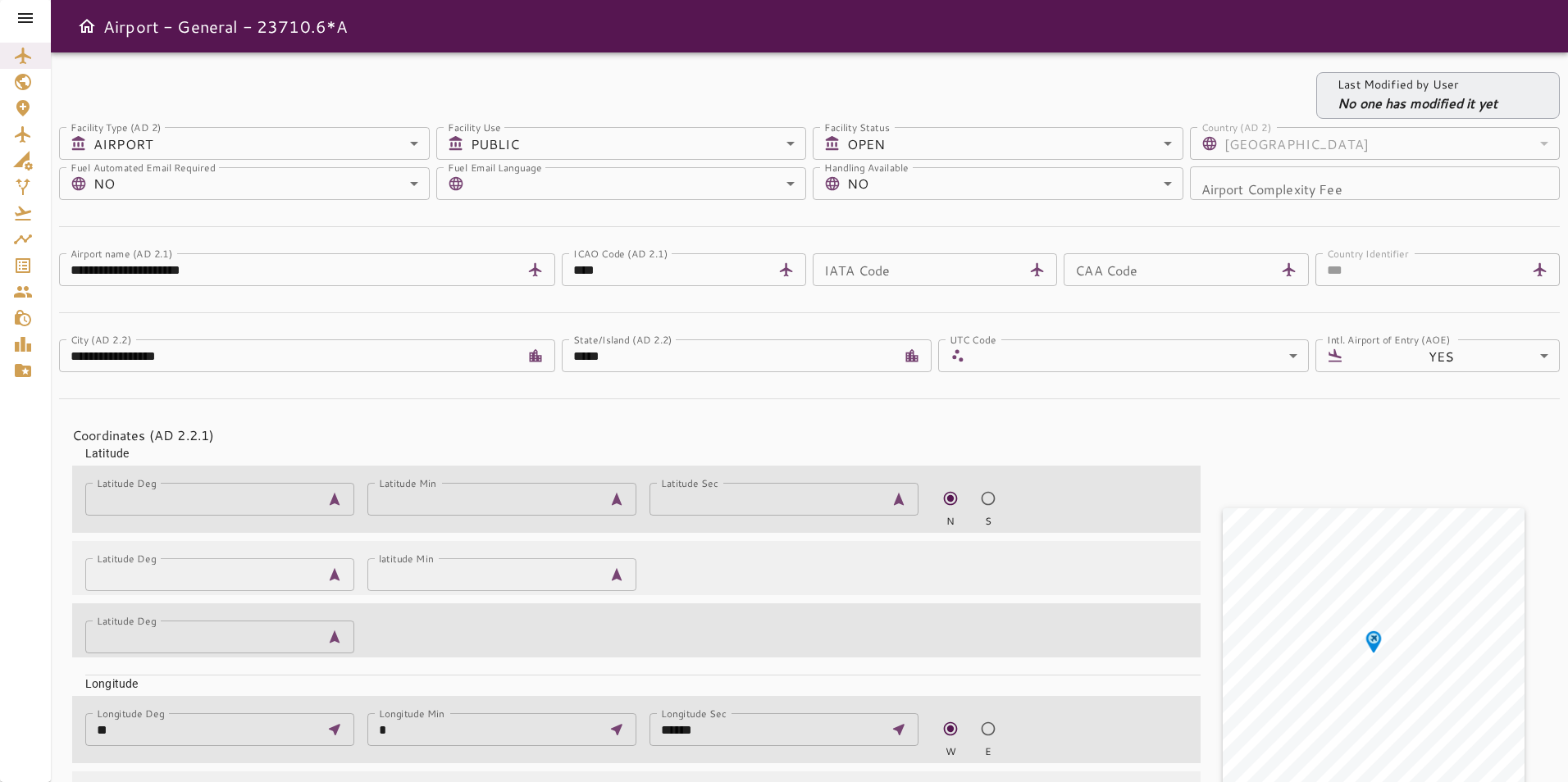
click at [28, 10] on icon at bounding box center [25, 18] width 19 height 19
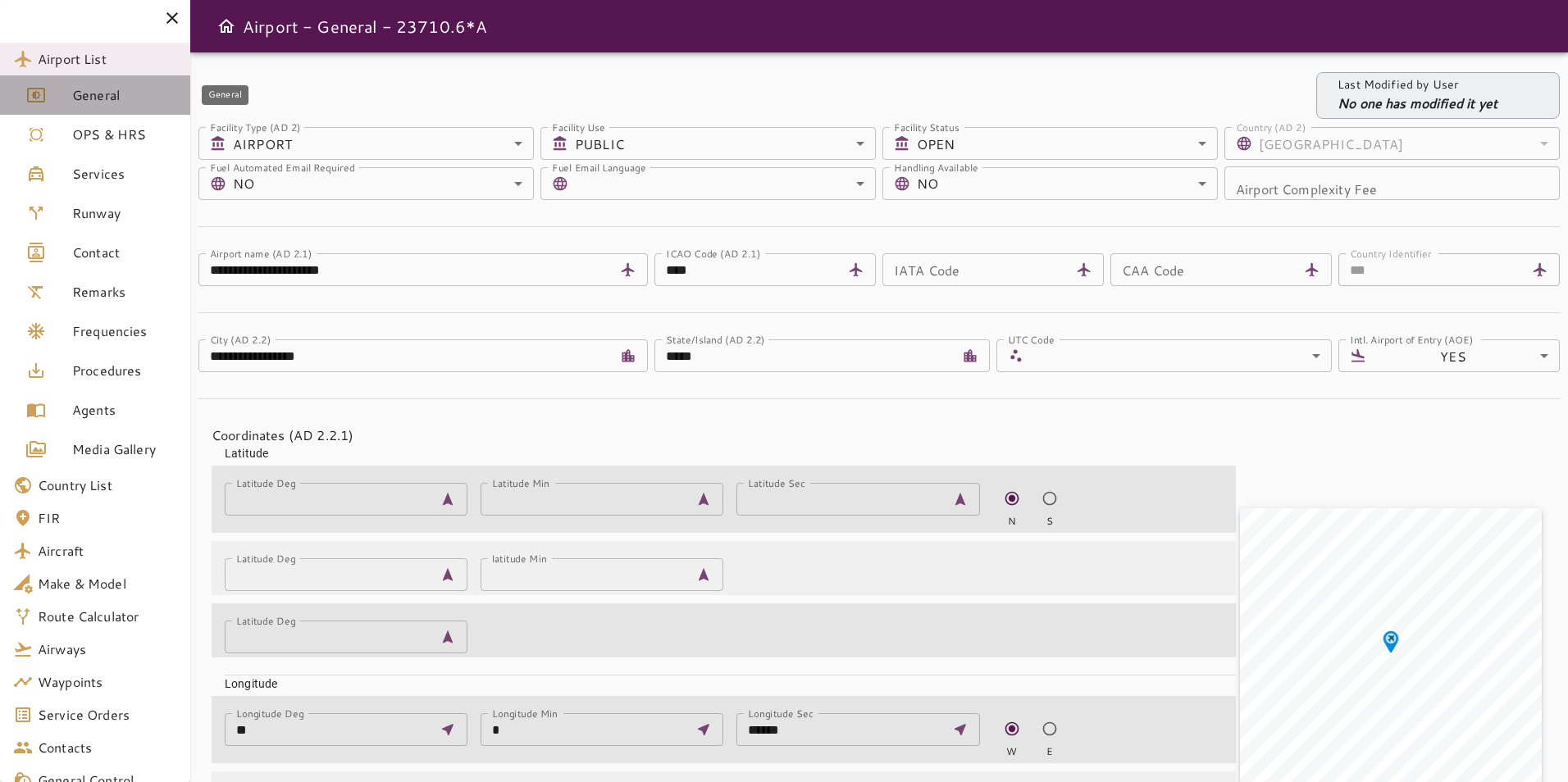
click at [99, 109] on link "General" at bounding box center [95, 95] width 190 height 40
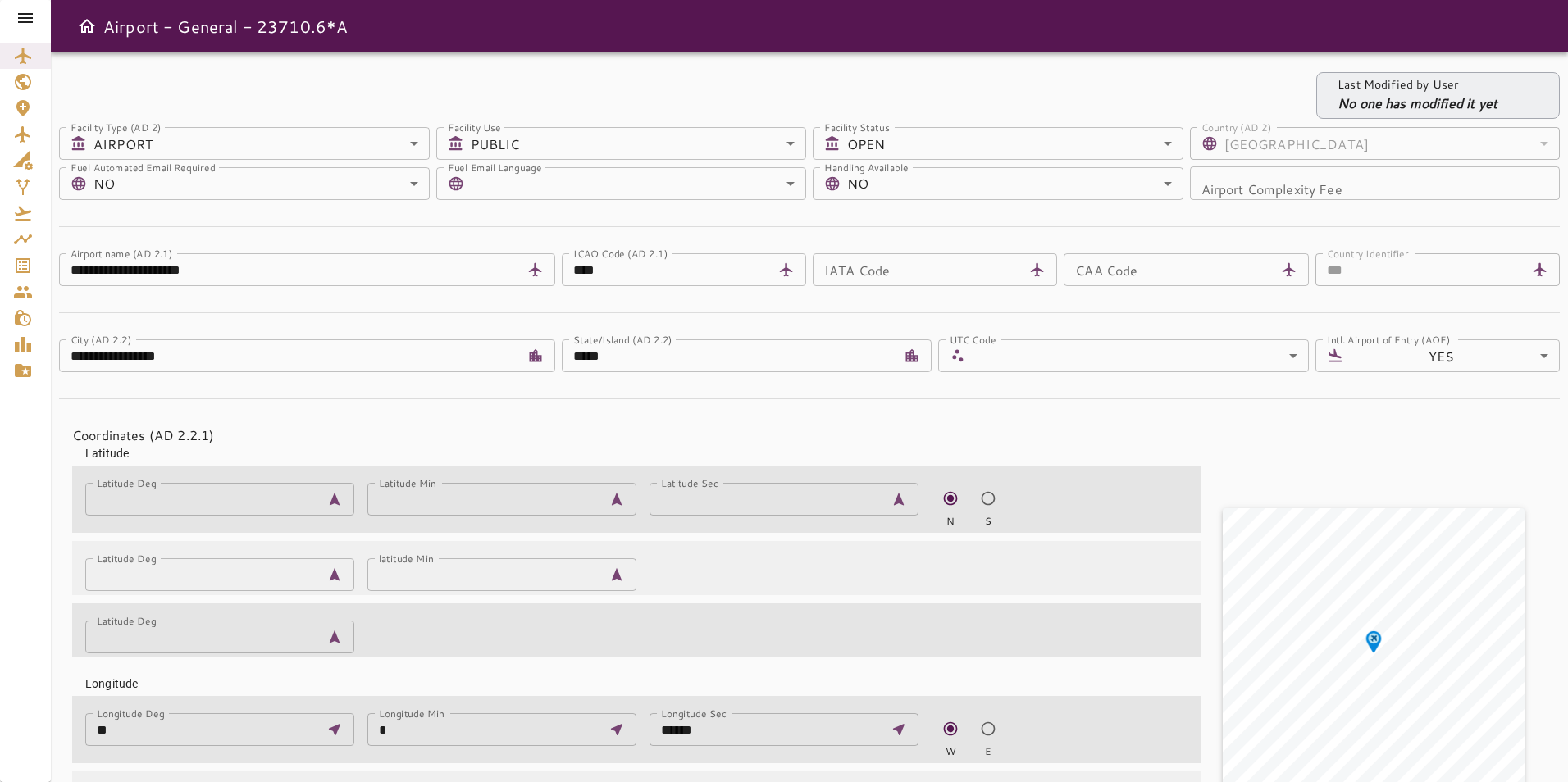
click at [39, 17] on div at bounding box center [25, 18] width 51 height 36
click at [32, 3] on div at bounding box center [25, 18] width 51 height 36
click at [32, 2] on div at bounding box center [25, 18] width 51 height 36
drag, startPoint x: 32, startPoint y: 2, endPoint x: 28, endPoint y: 22, distance: 20.4
click at [28, 22] on icon at bounding box center [25, 19] width 14 height 10
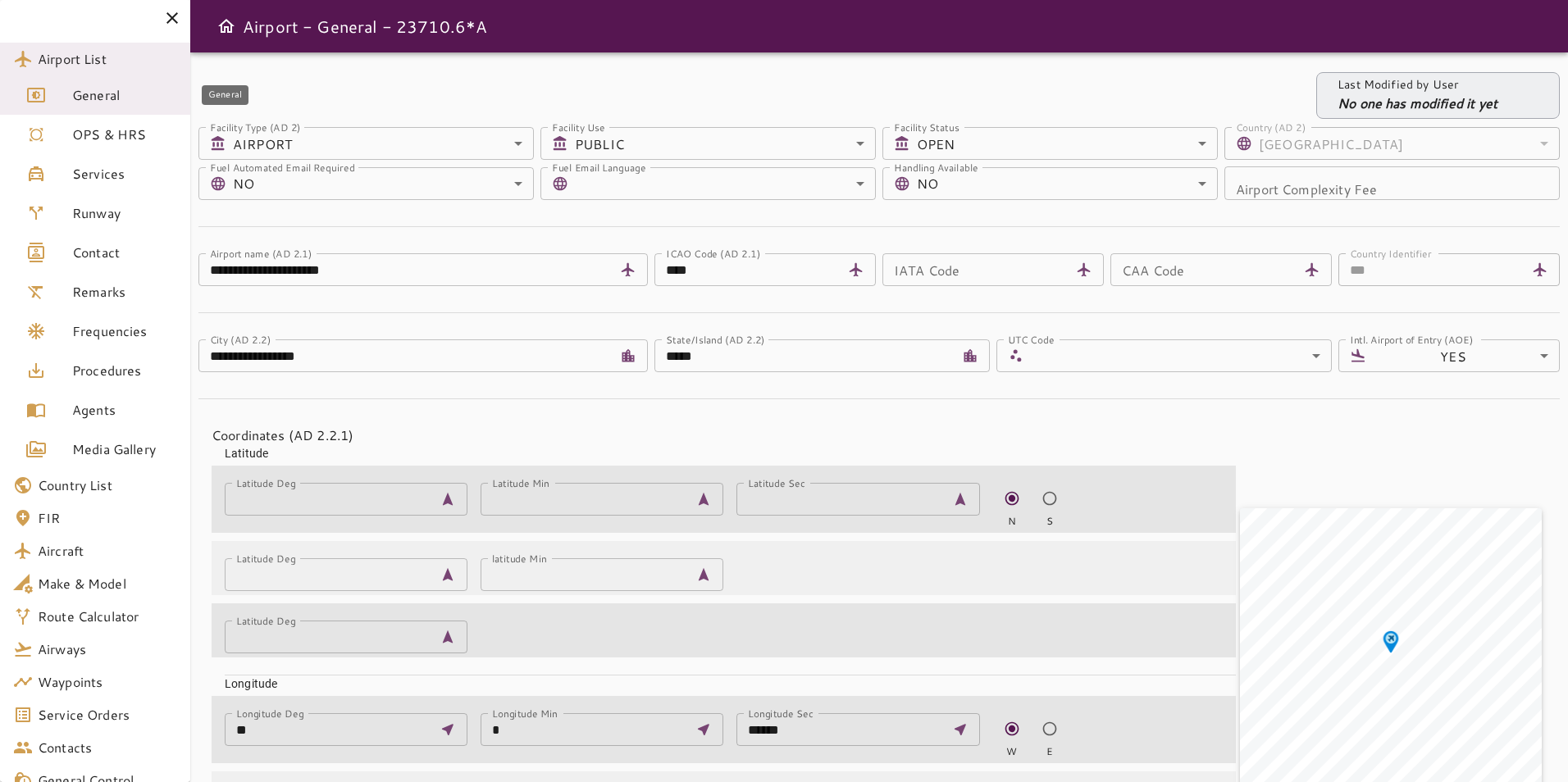
click at [74, 88] on span "General" at bounding box center [124, 95] width 105 height 19
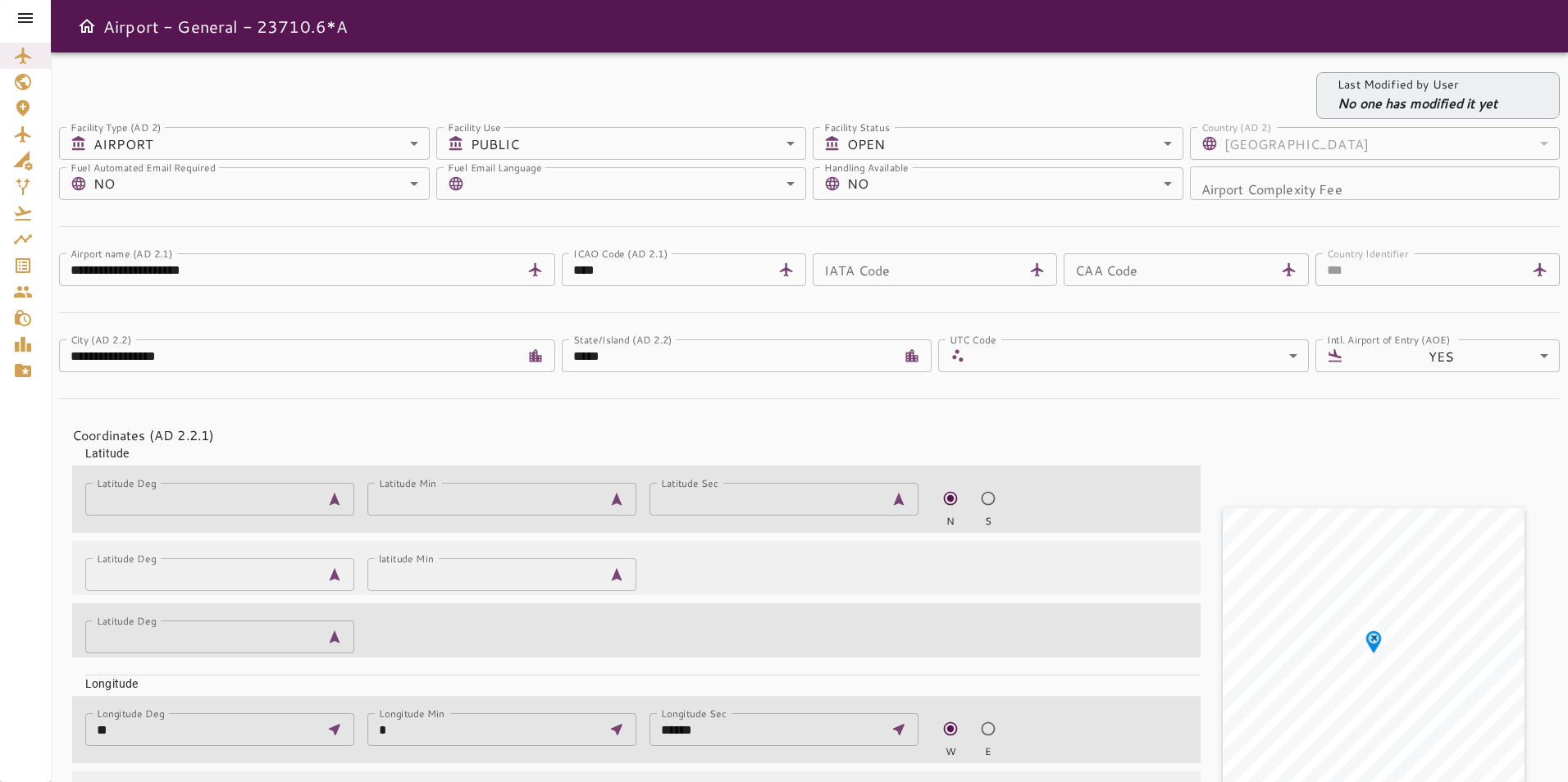
click at [31, 18] on icon at bounding box center [25, 19] width 14 height 10
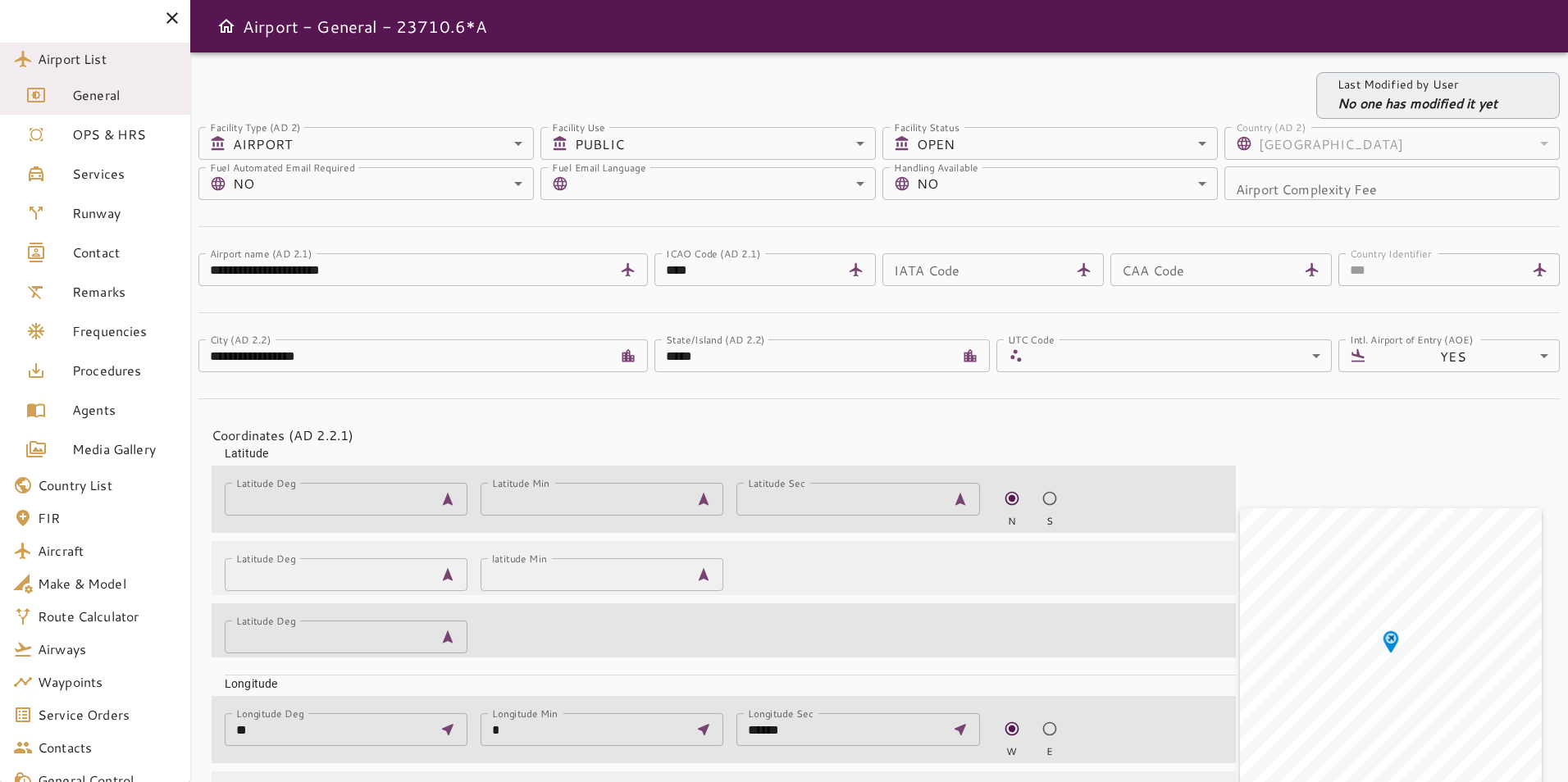
click at [178, 24] on icon at bounding box center [172, 18] width 19 height 19
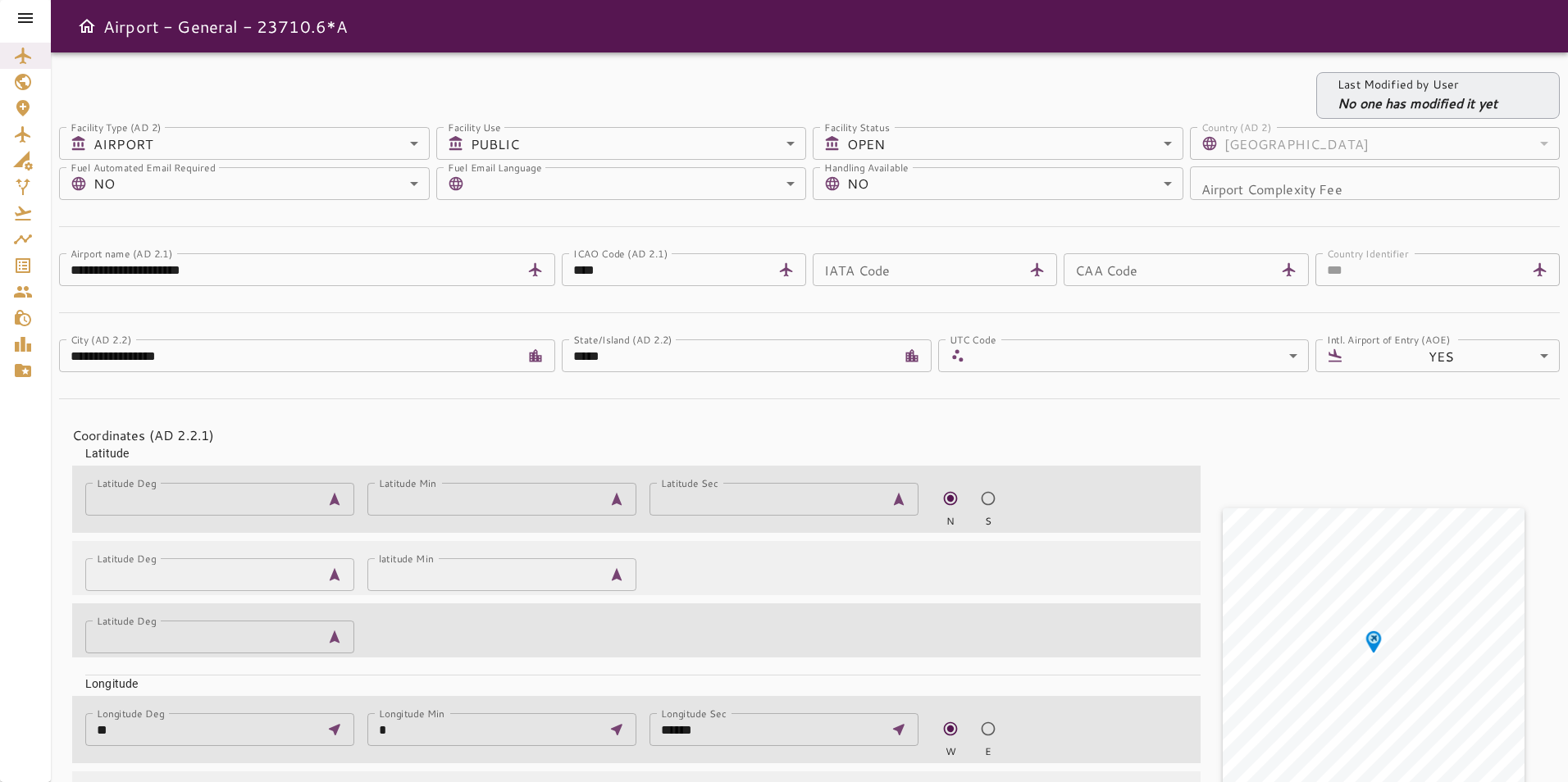
click at [26, 20] on icon at bounding box center [25, 18] width 19 height 19
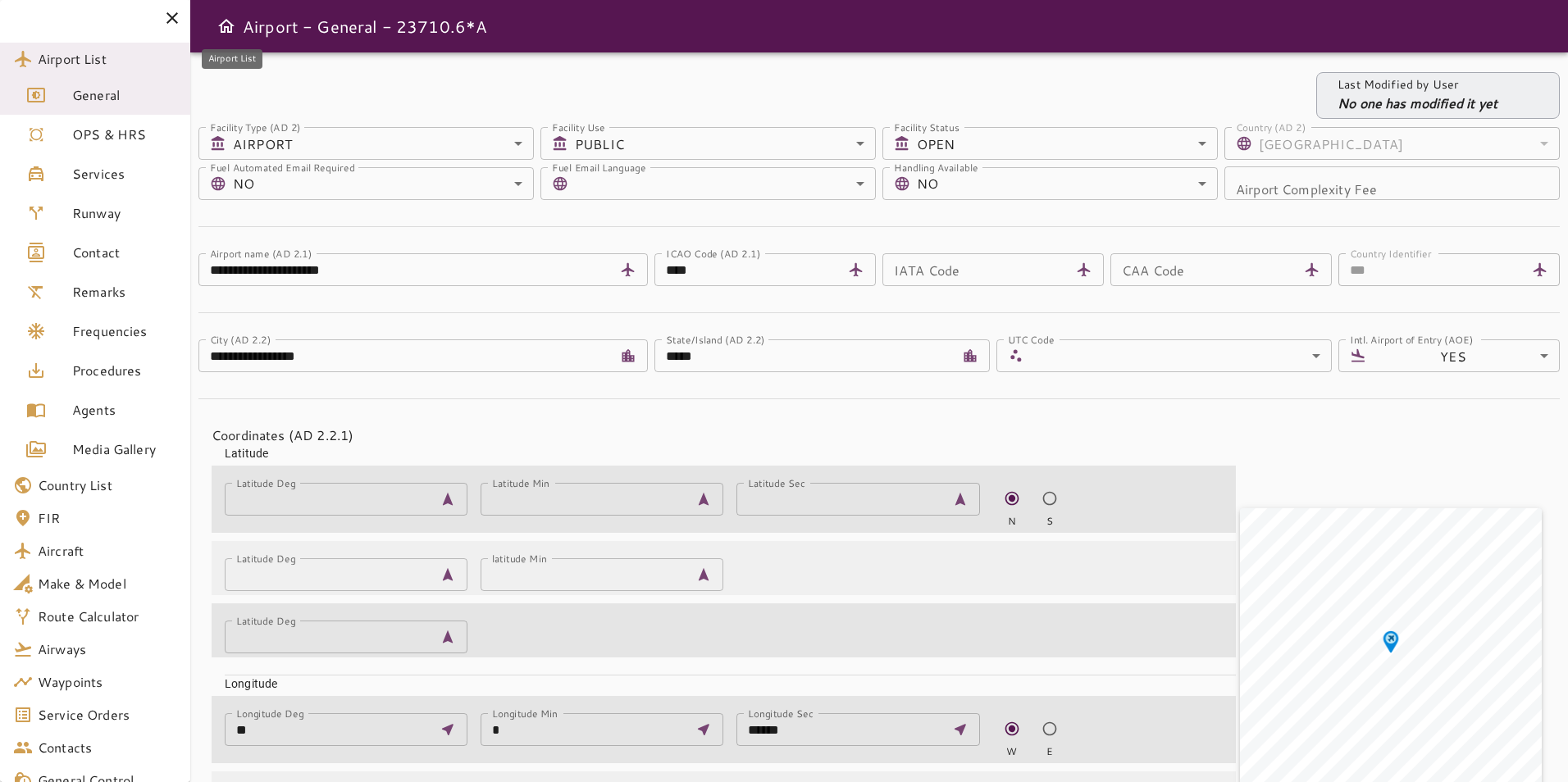
click at [51, 65] on span "Airport List" at bounding box center [107, 58] width 140 height 19
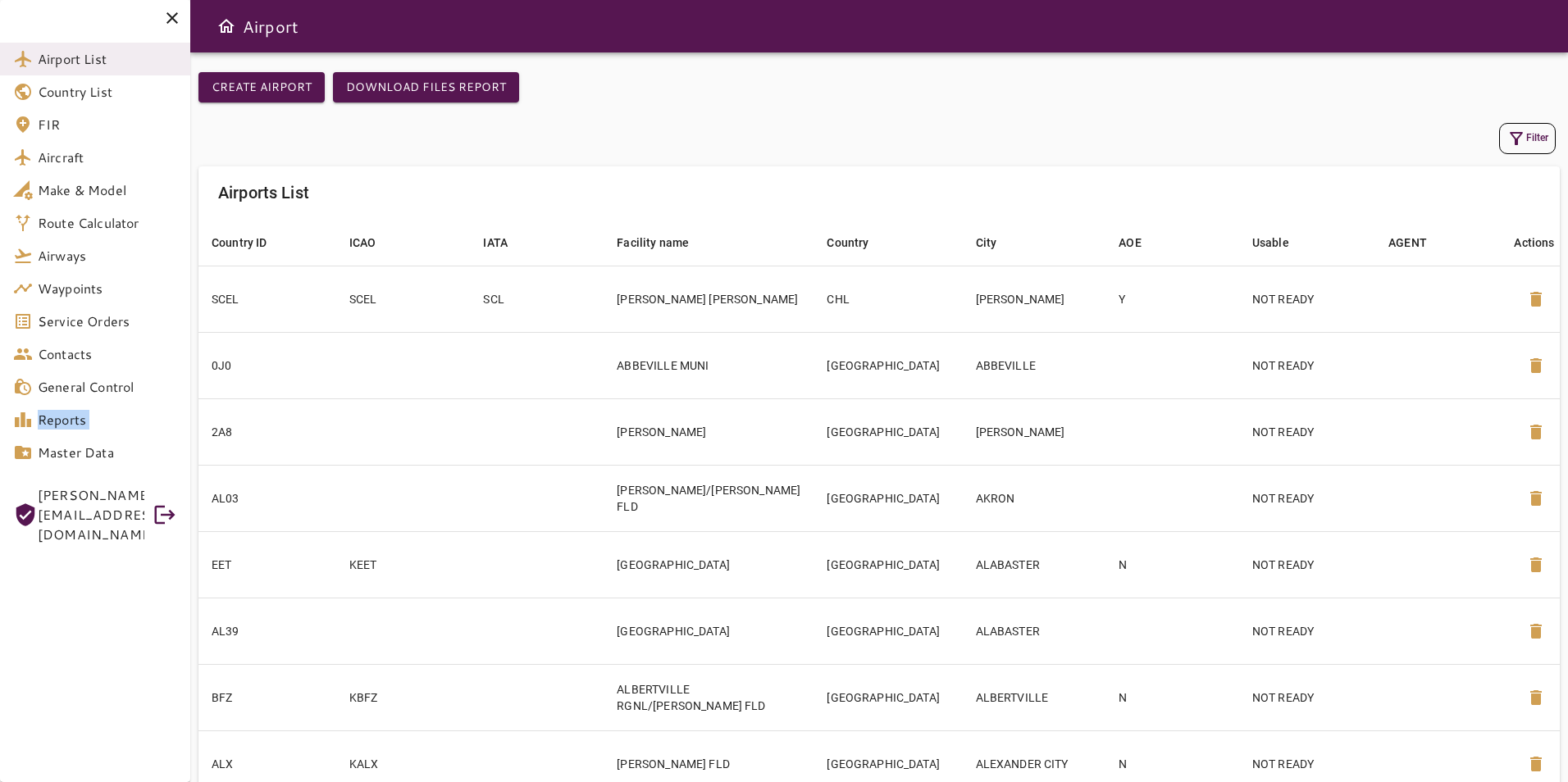
click at [1552, 138] on button "Filter" at bounding box center [1527, 138] width 57 height 31
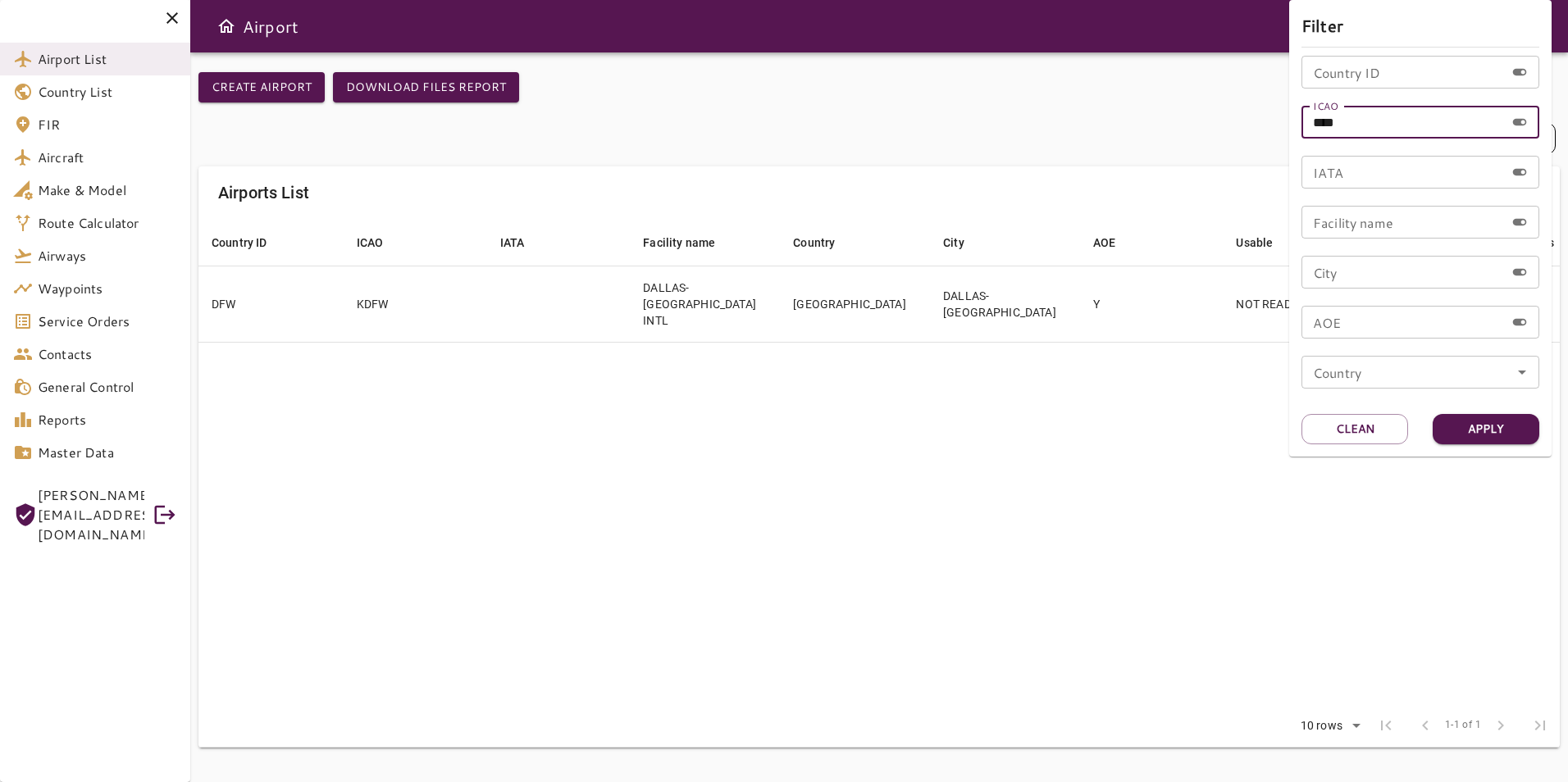
drag, startPoint x: 1402, startPoint y: 117, endPoint x: 1236, endPoint y: 141, distance: 167.7
click at [1236, 141] on div "Filter Country ID Country ID ICAO **** ICAO IATA IATA Facility name Facility na…" at bounding box center [784, 391] width 1568 height 782
paste input "text"
click at [1386, 124] on input "ICAO" at bounding box center [1403, 122] width 204 height 33
paste input "*"
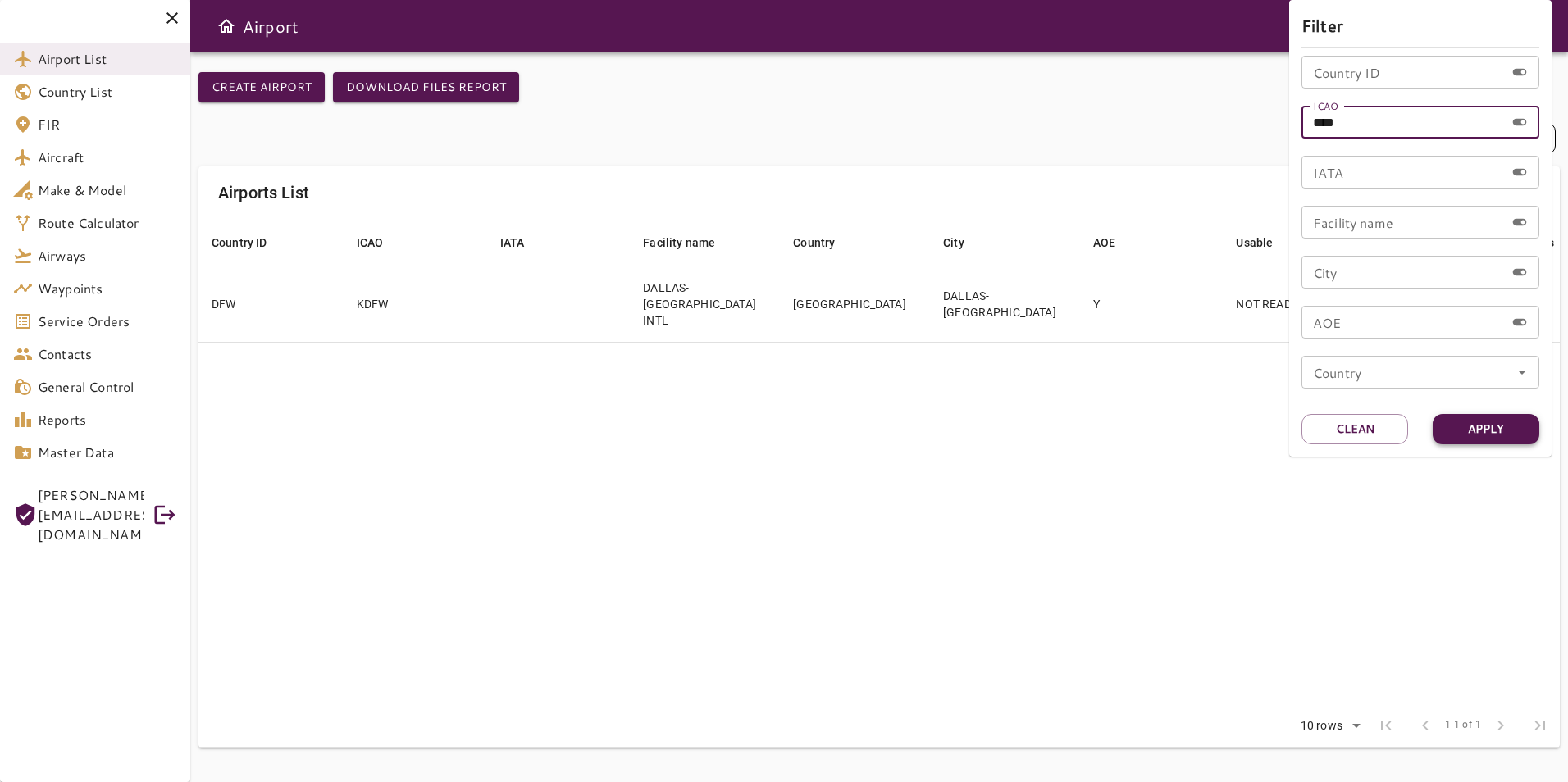
type input "****"
click at [1487, 422] on button "Apply" at bounding box center [1486, 429] width 107 height 30
click at [858, 445] on div at bounding box center [784, 391] width 1568 height 782
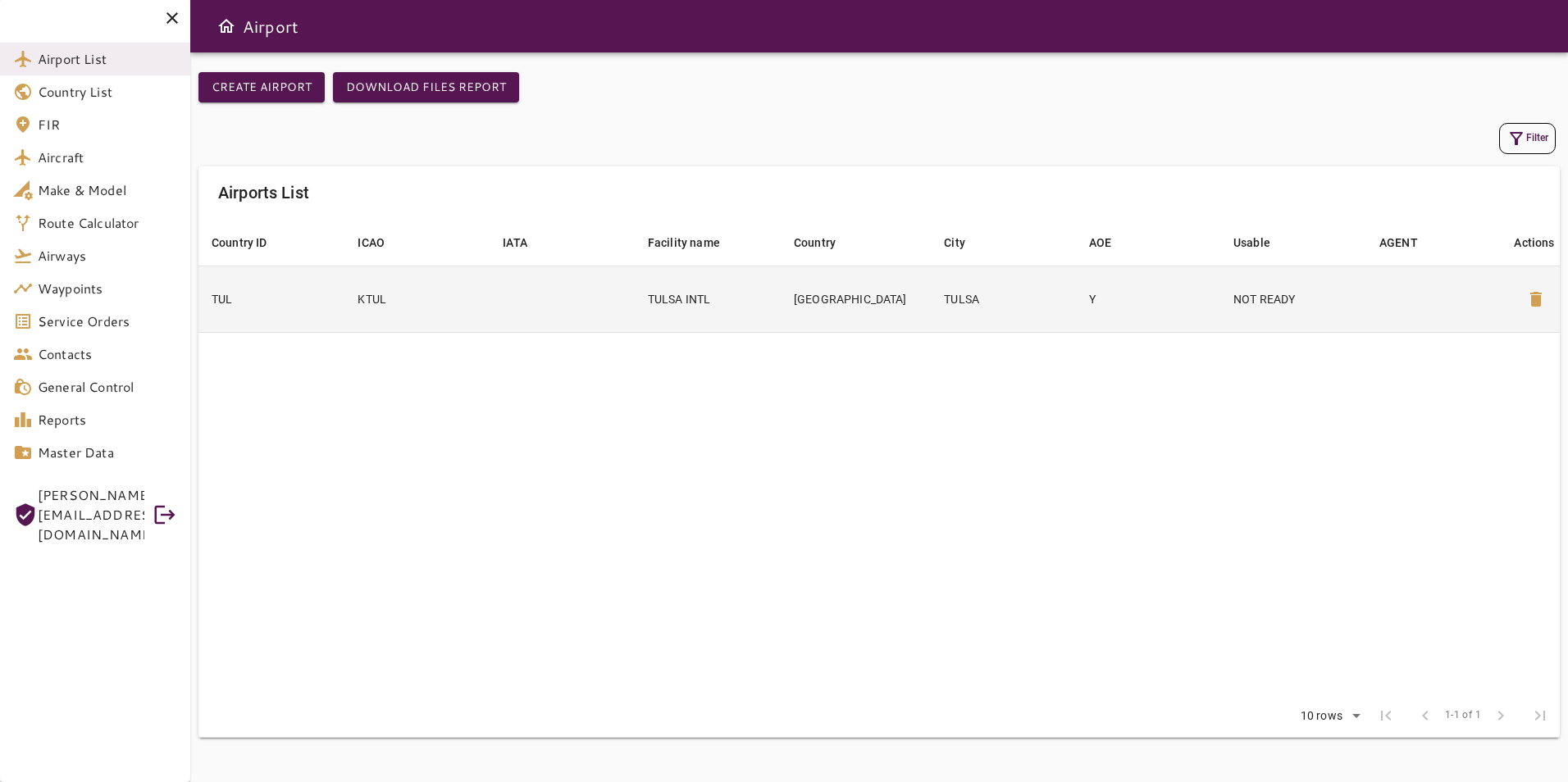
click at [1322, 294] on p "NOT READY" at bounding box center [1294, 298] width 120 height 16
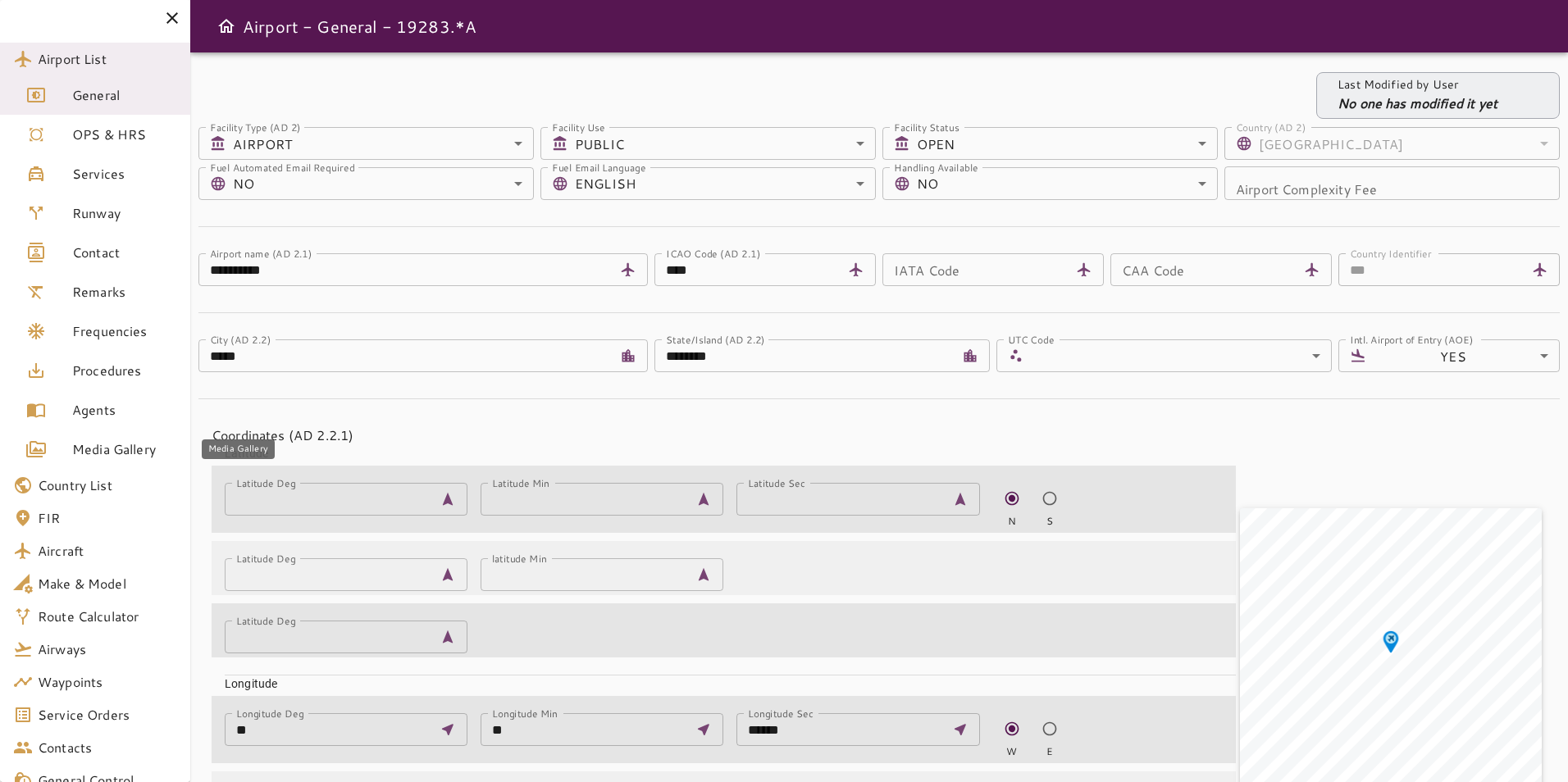
click at [111, 449] on span "Media Gallery" at bounding box center [124, 449] width 105 height 19
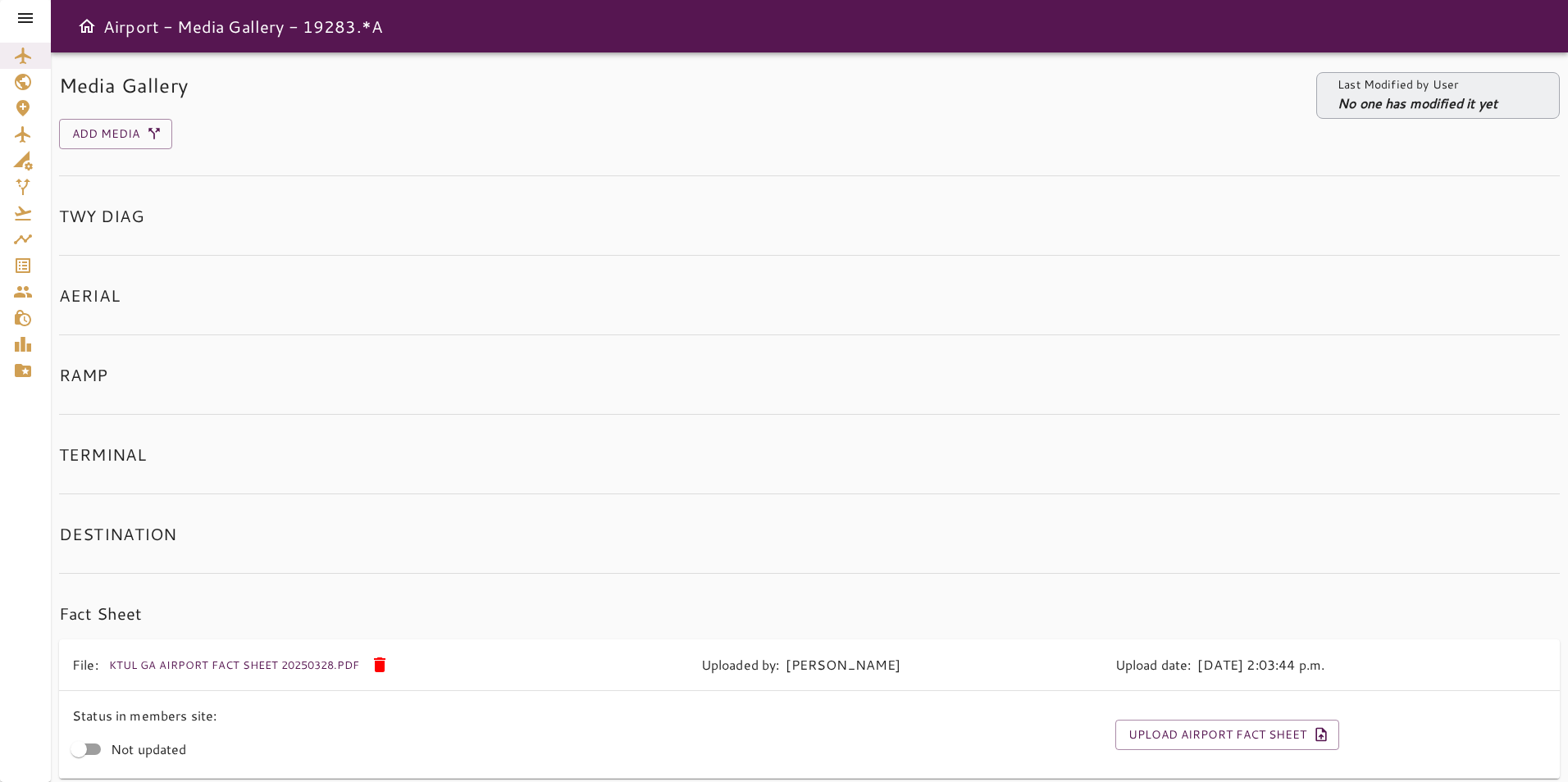
scroll to position [69, 0]
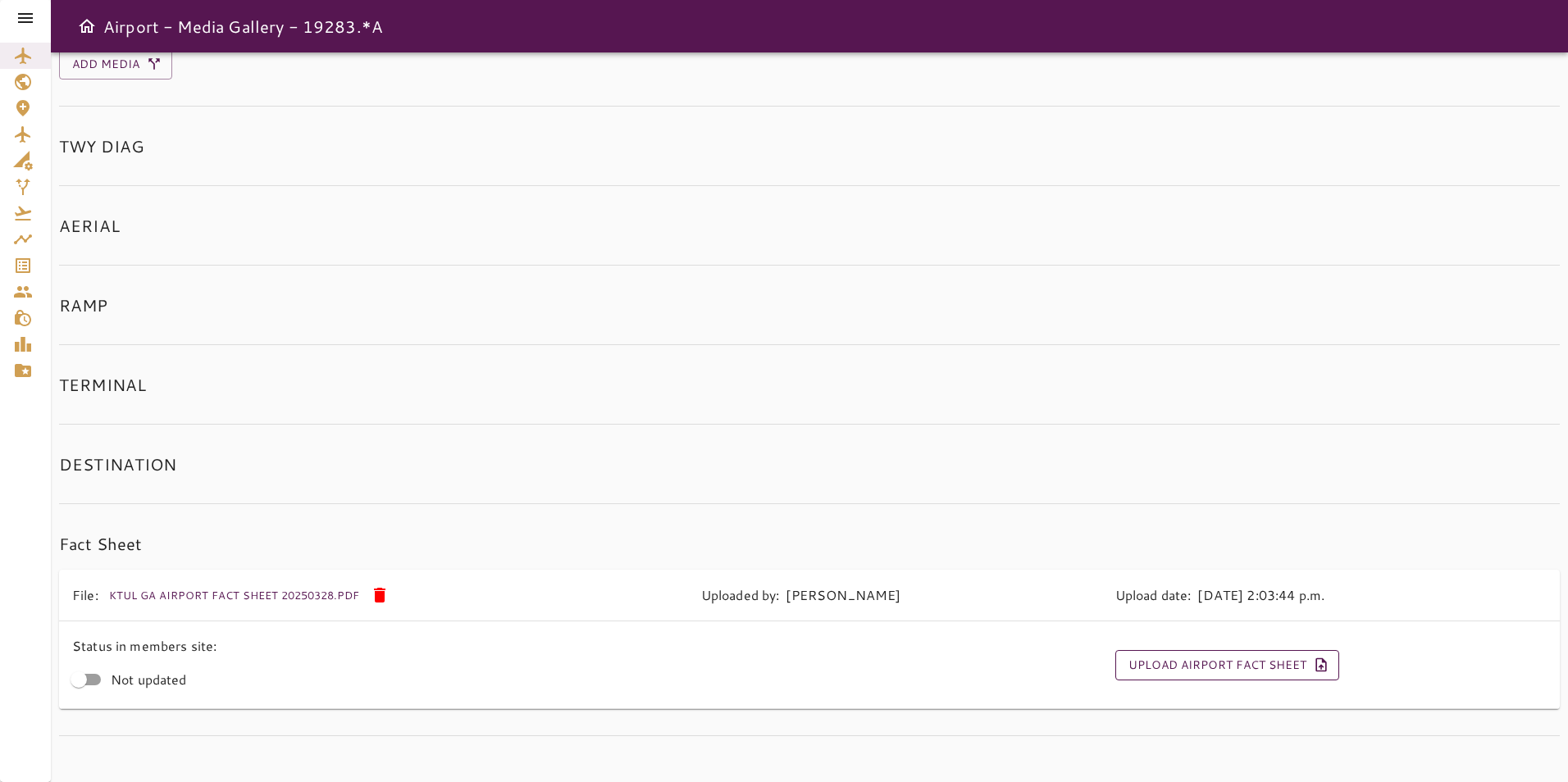
click at [1149, 668] on button "Upload Airport Fact Sheet" at bounding box center [1227, 665] width 224 height 30
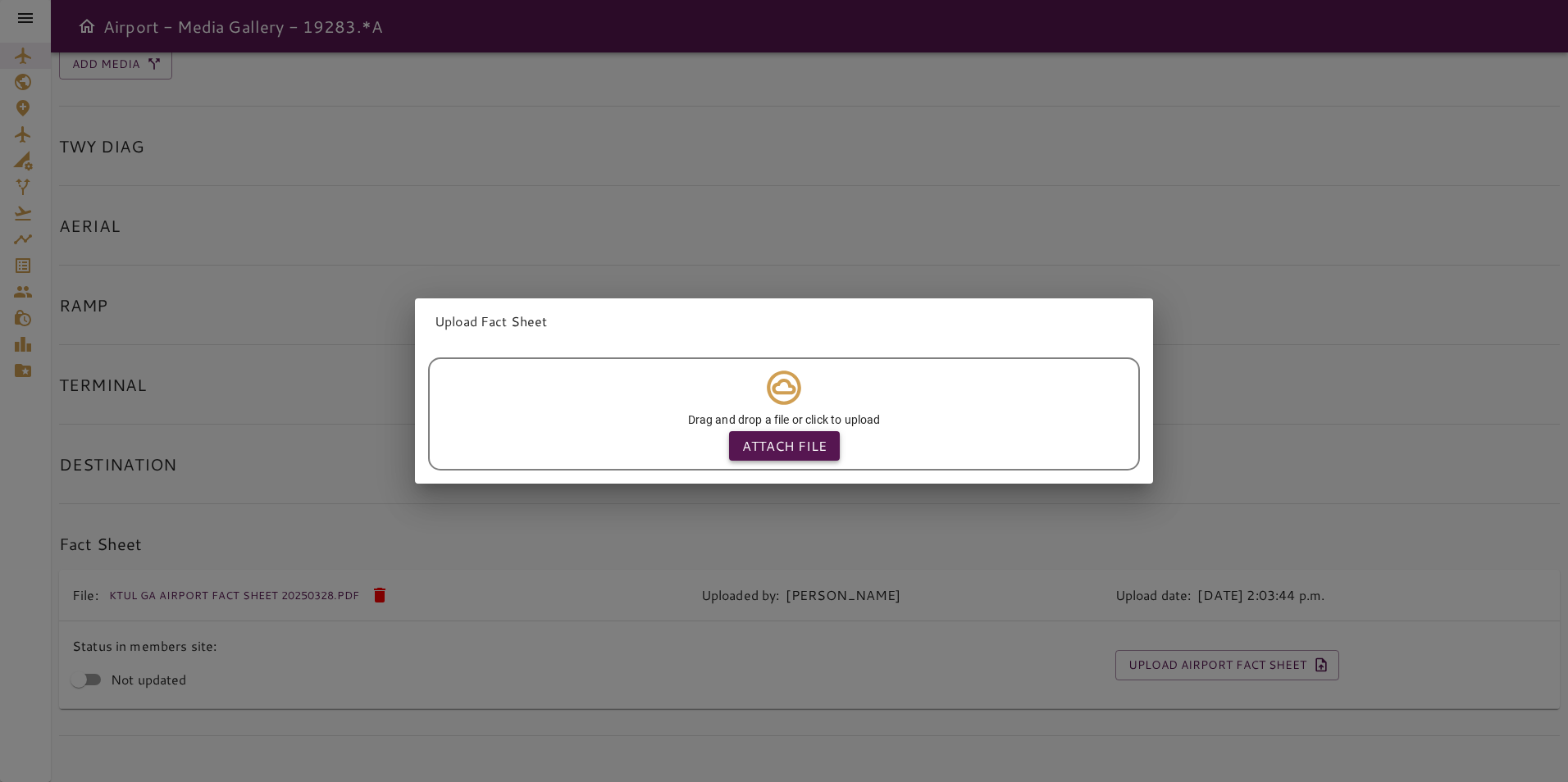
click at [754, 449] on p "Attach file" at bounding box center [785, 446] width 85 height 19
click at [0, 0] on input "Attach file" at bounding box center [0, 0] width 0 height 0
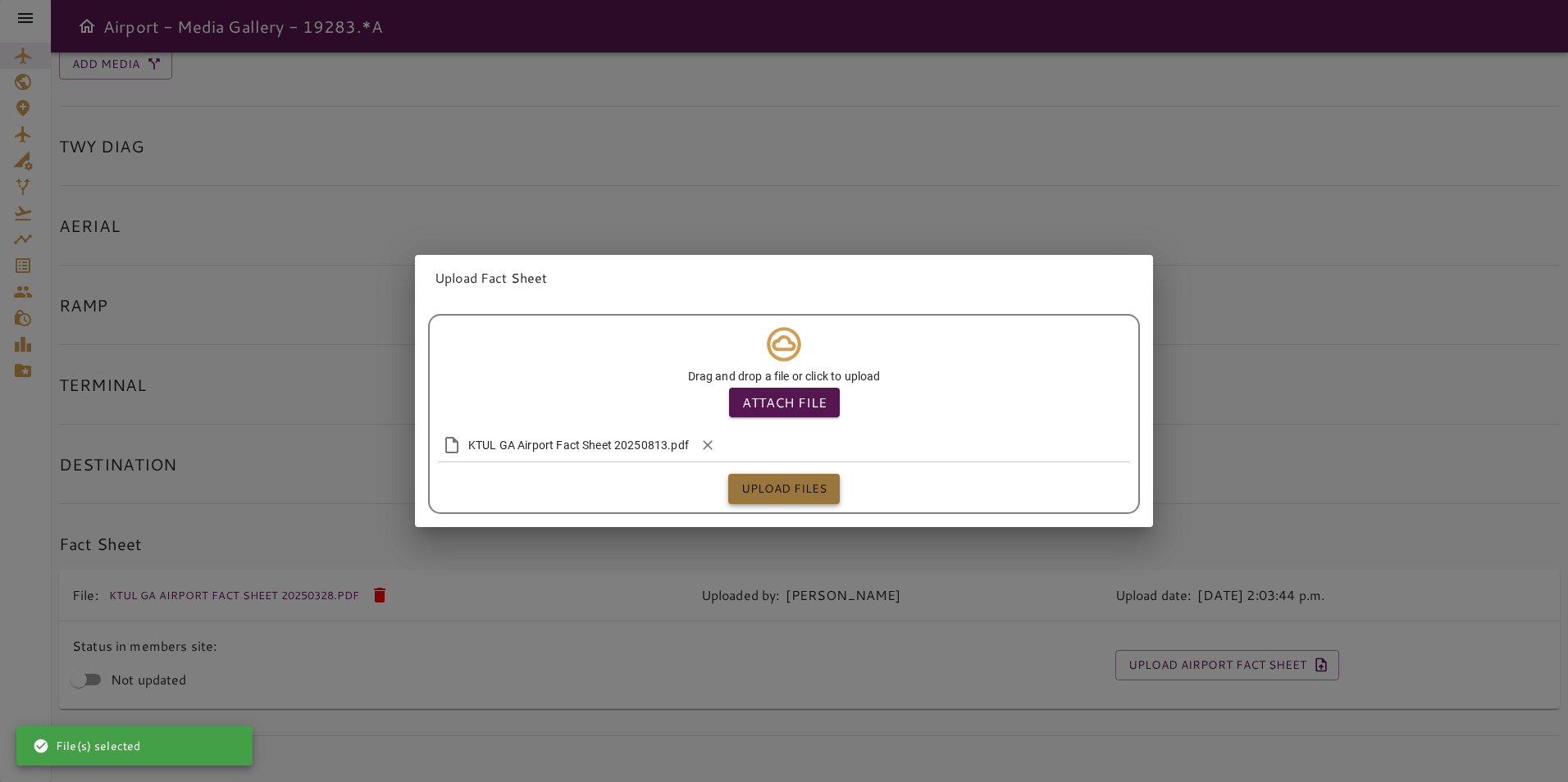
click at [822, 487] on button "Upload files" at bounding box center [784, 489] width 112 height 30
